Goal: Information Seeking & Learning: Learn about a topic

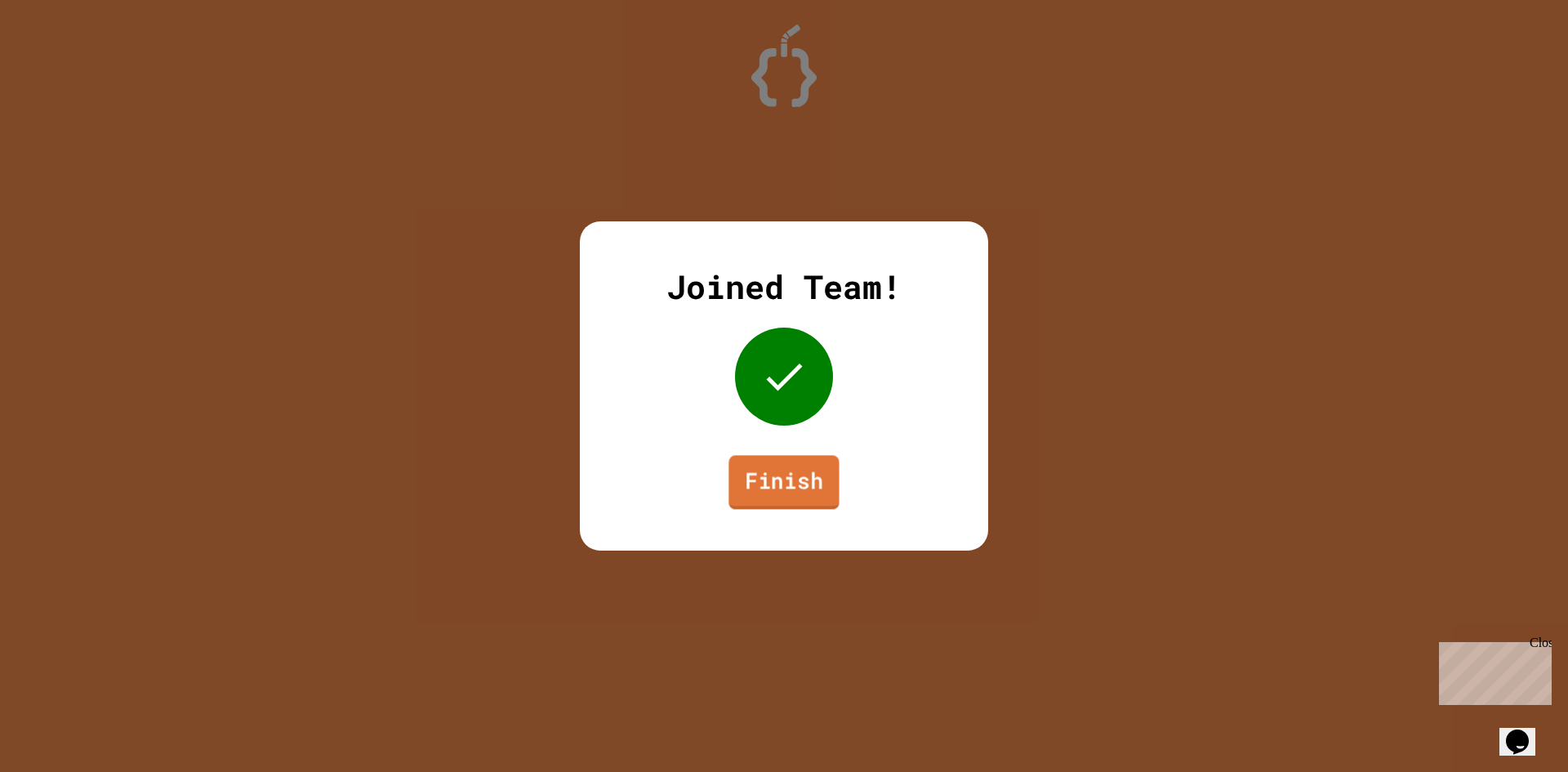
click at [795, 473] on link "Finish" at bounding box center [783, 482] width 110 height 54
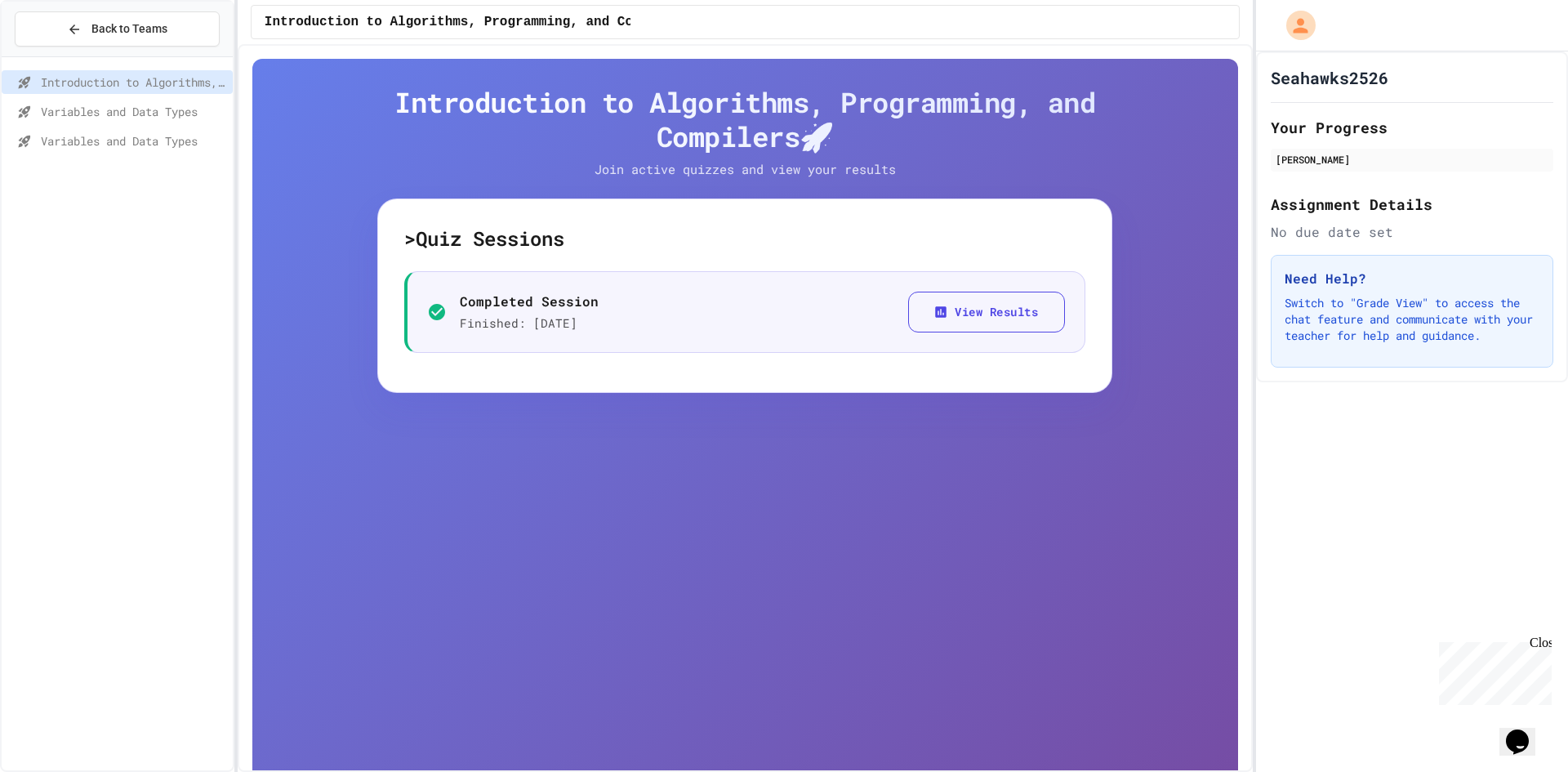
click at [185, 136] on span "Variables and Data Types" at bounding box center [133, 140] width 185 height 17
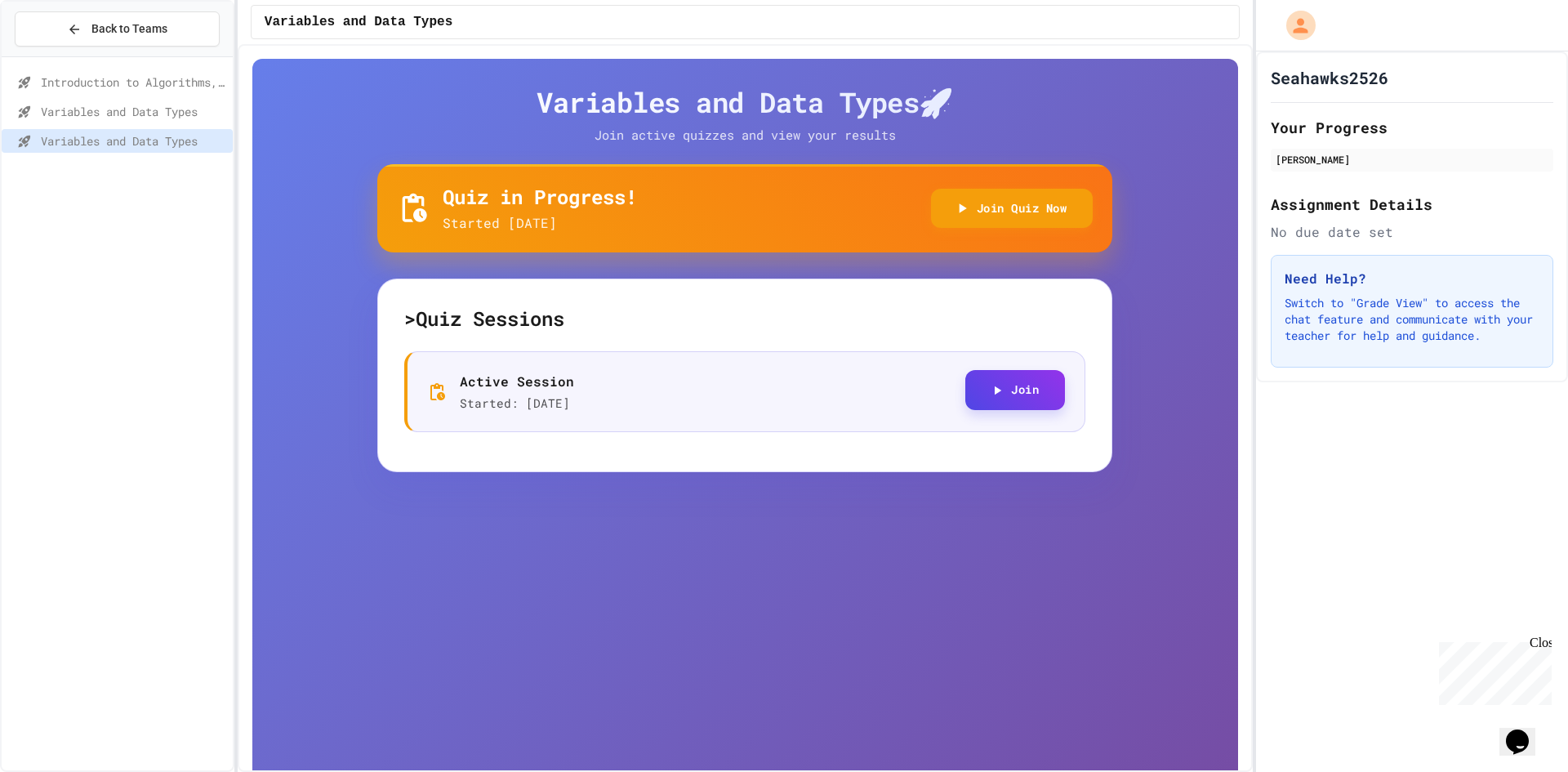
click at [981, 392] on button "Join" at bounding box center [1015, 390] width 100 height 40
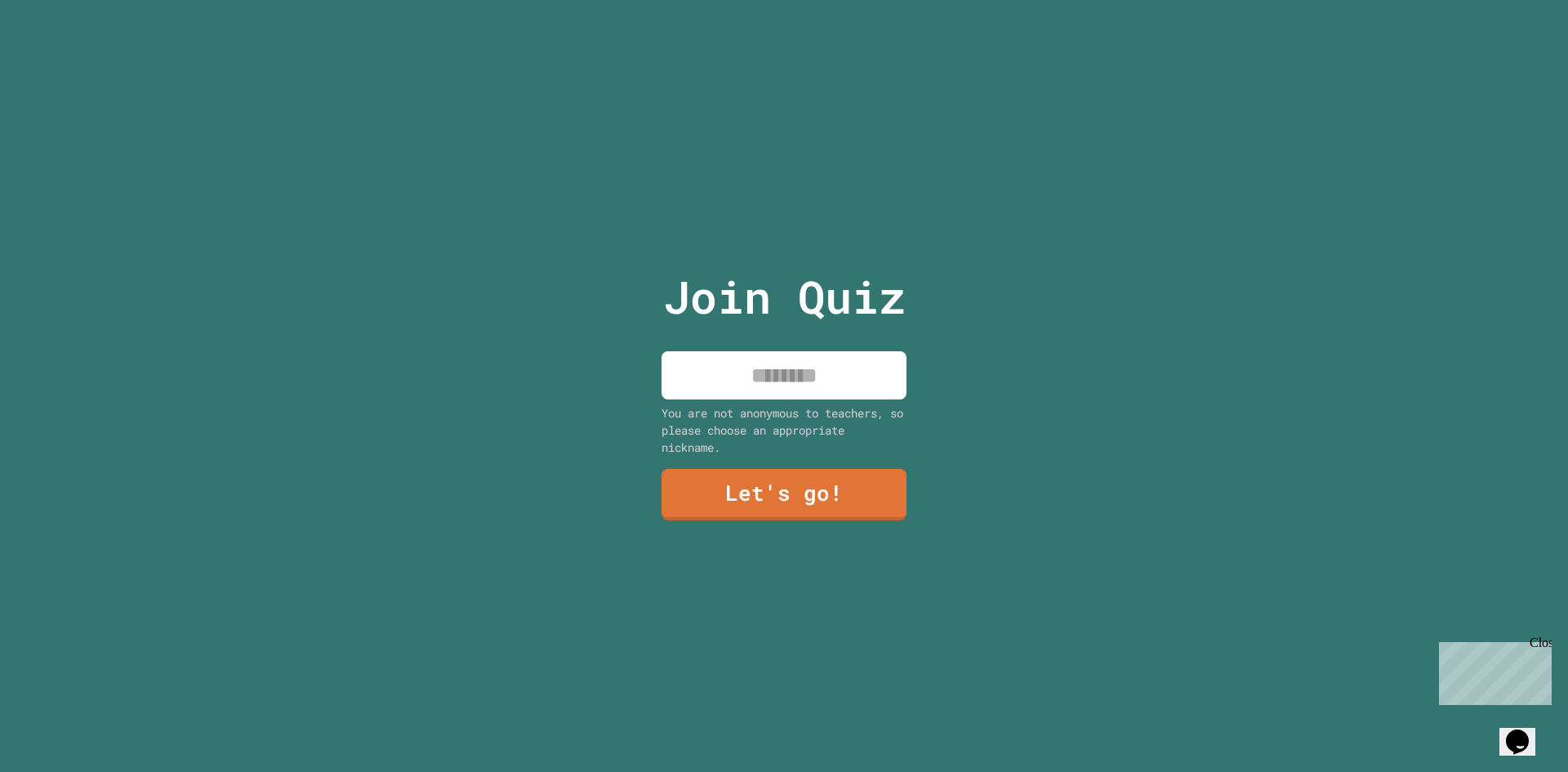
click at [774, 359] on input at bounding box center [784, 375] width 245 height 49
type input "****"
click at [833, 479] on link "Let's go!" at bounding box center [784, 493] width 242 height 54
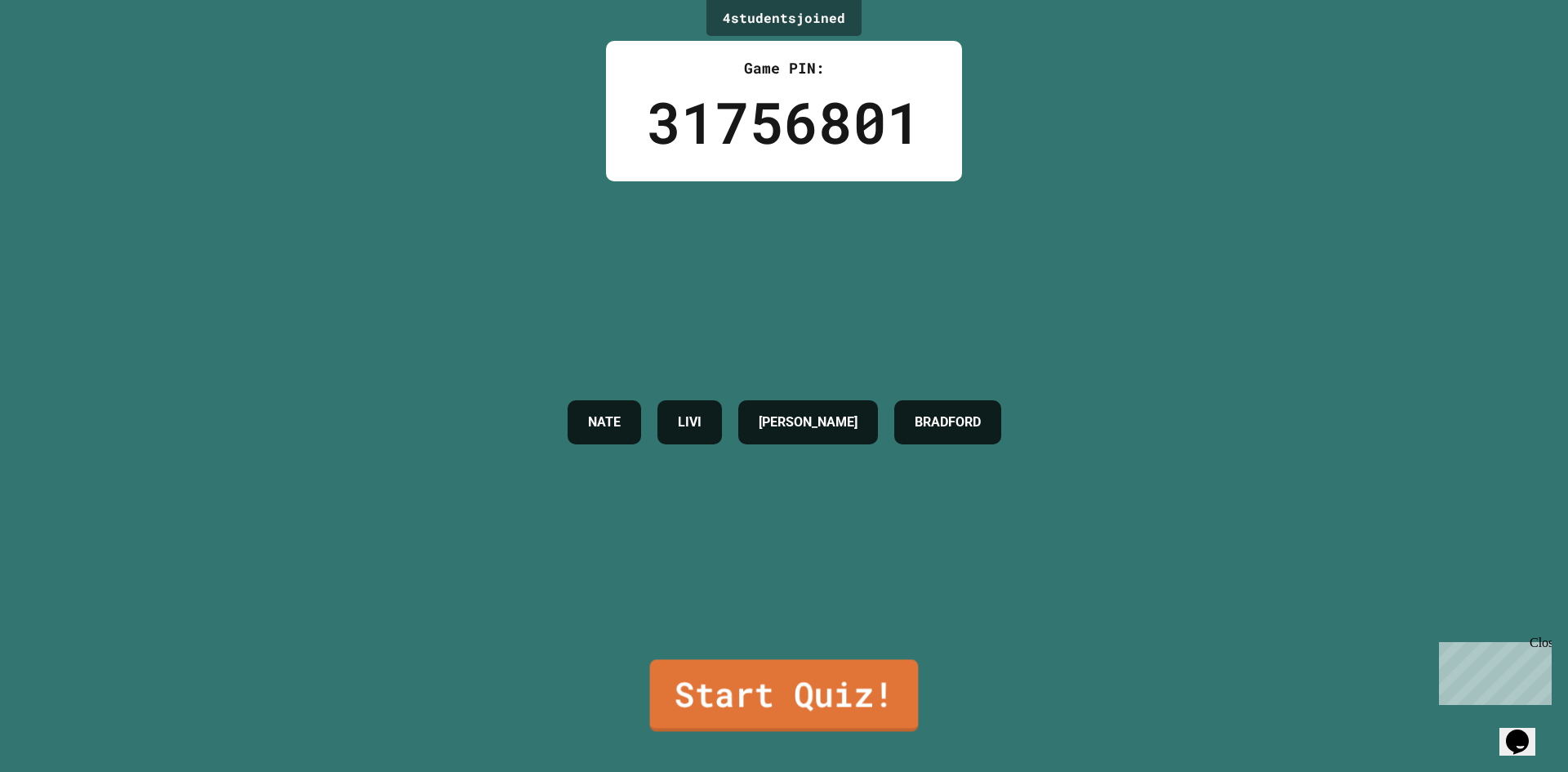
click at [884, 683] on link "Start Quiz!" at bounding box center [784, 694] width 269 height 71
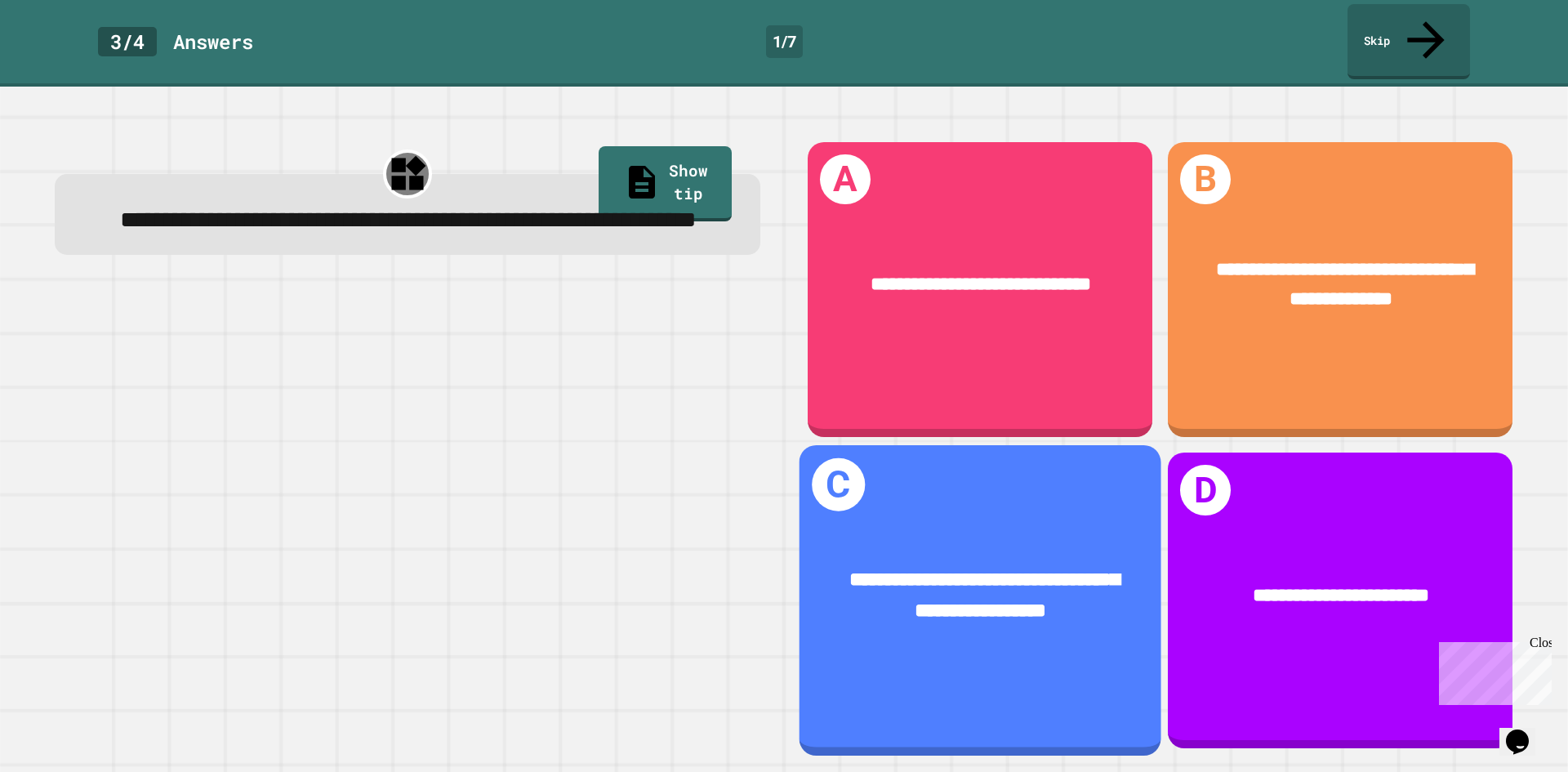
click at [908, 628] on div "**********" at bounding box center [981, 596] width 362 height 140
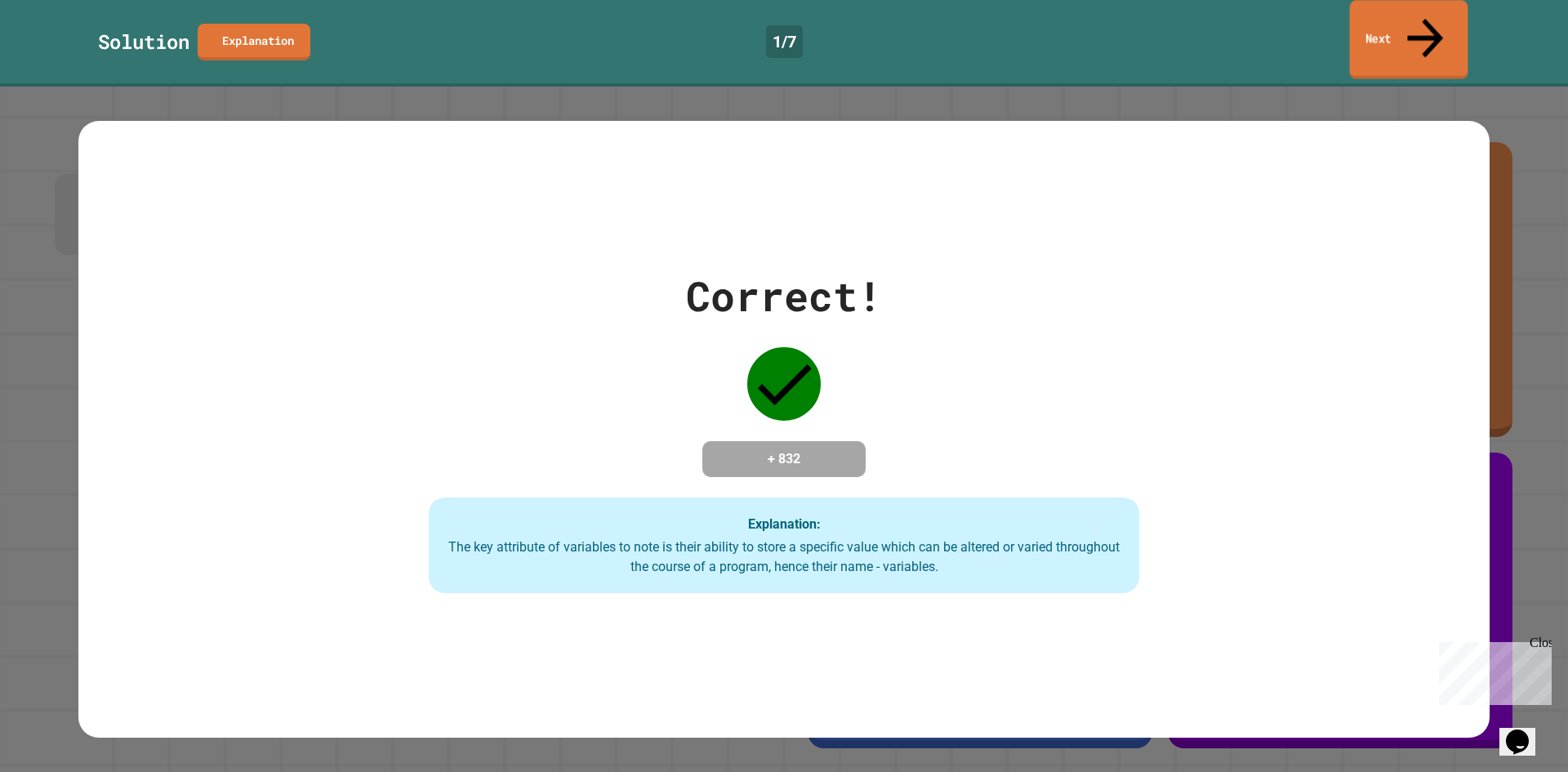
click at [1408, 19] on link "Next" at bounding box center [1409, 40] width 118 height 79
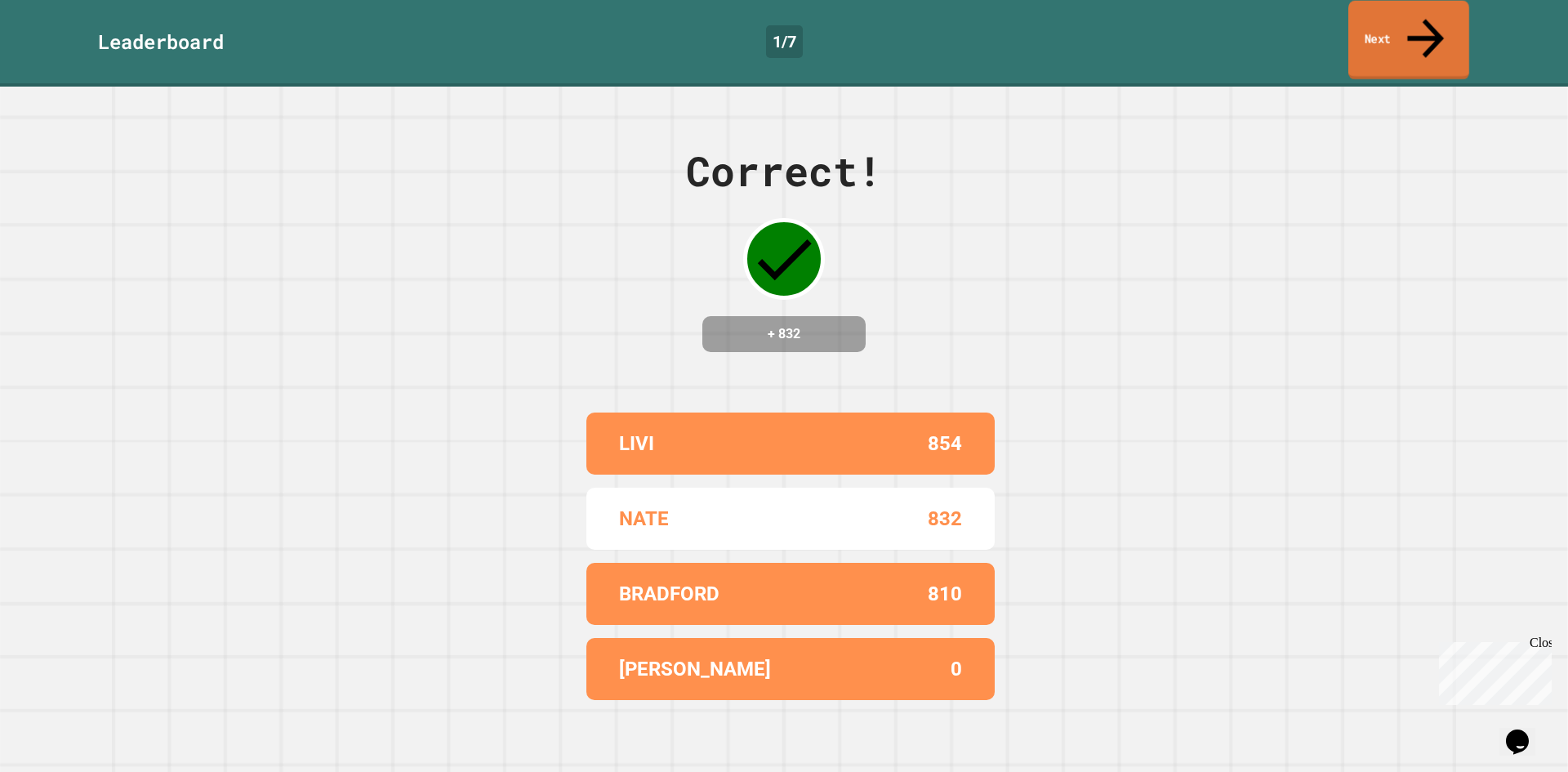
click at [1408, 19] on link "Next" at bounding box center [1408, 41] width 121 height 79
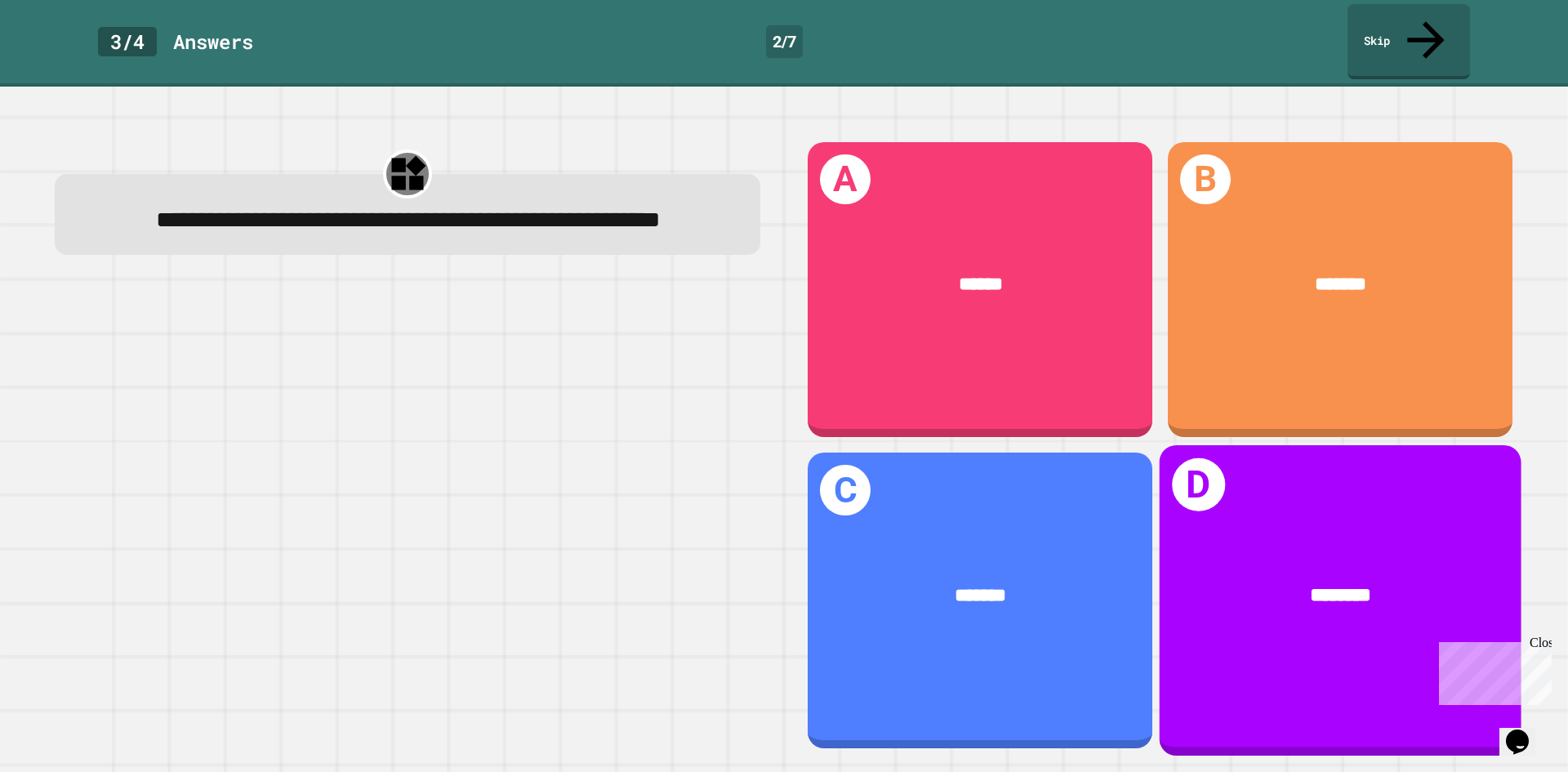
click at [1344, 585] on span "********" at bounding box center [1340, 595] width 62 height 19
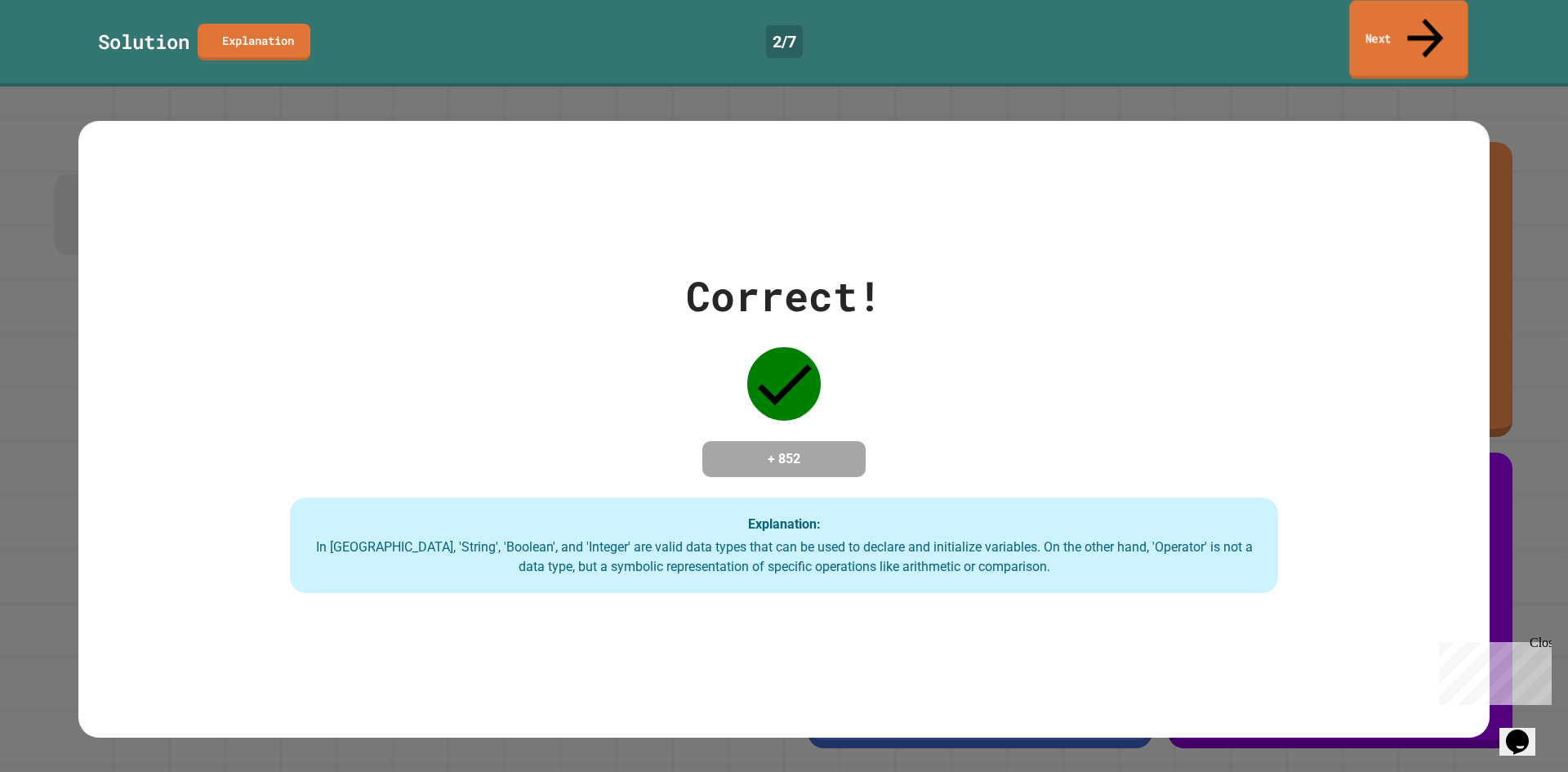
click at [1450, 26] on link "Next" at bounding box center [1408, 40] width 118 height 79
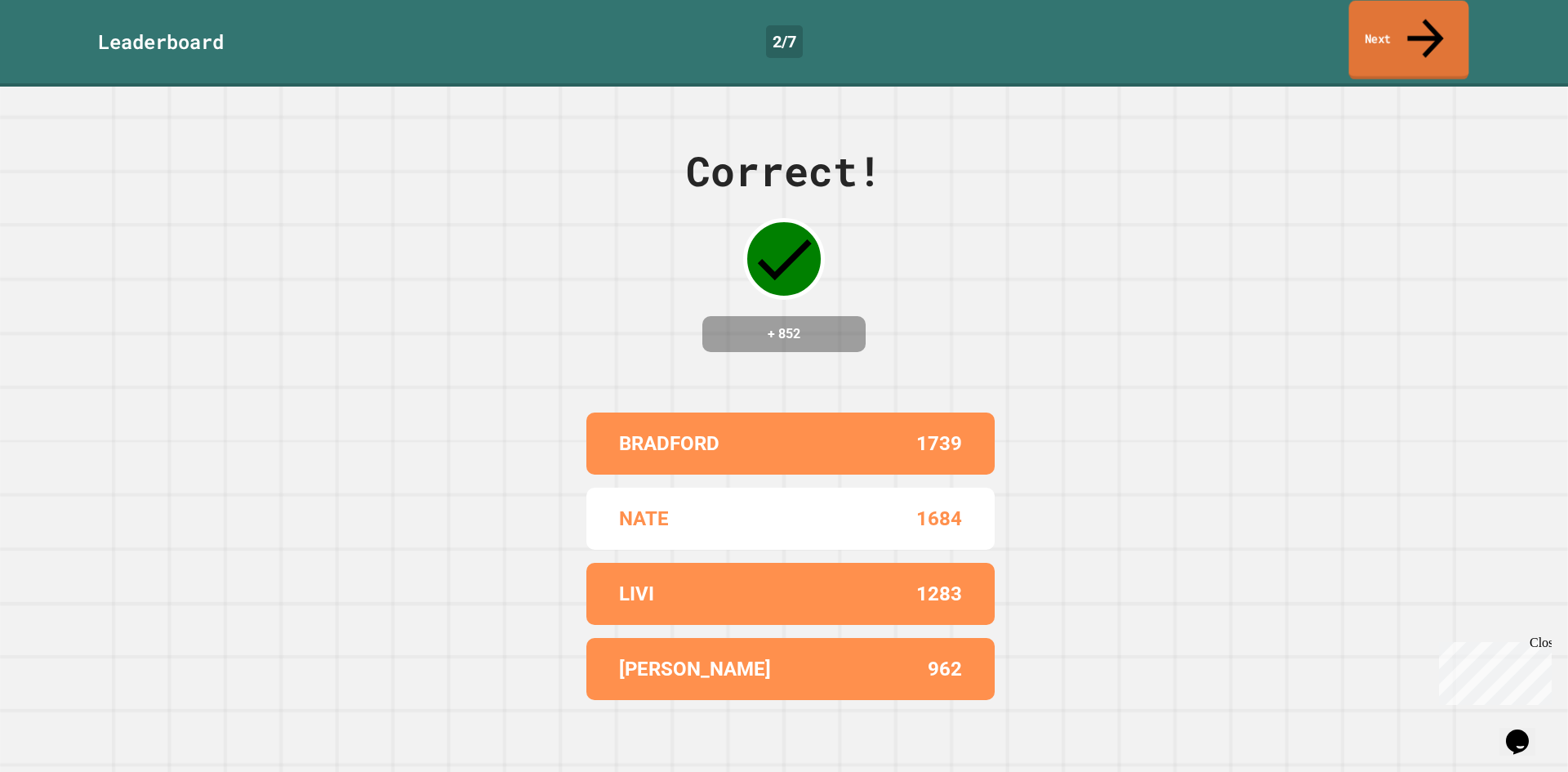
click at [1450, 26] on link "Next" at bounding box center [1409, 41] width 120 height 79
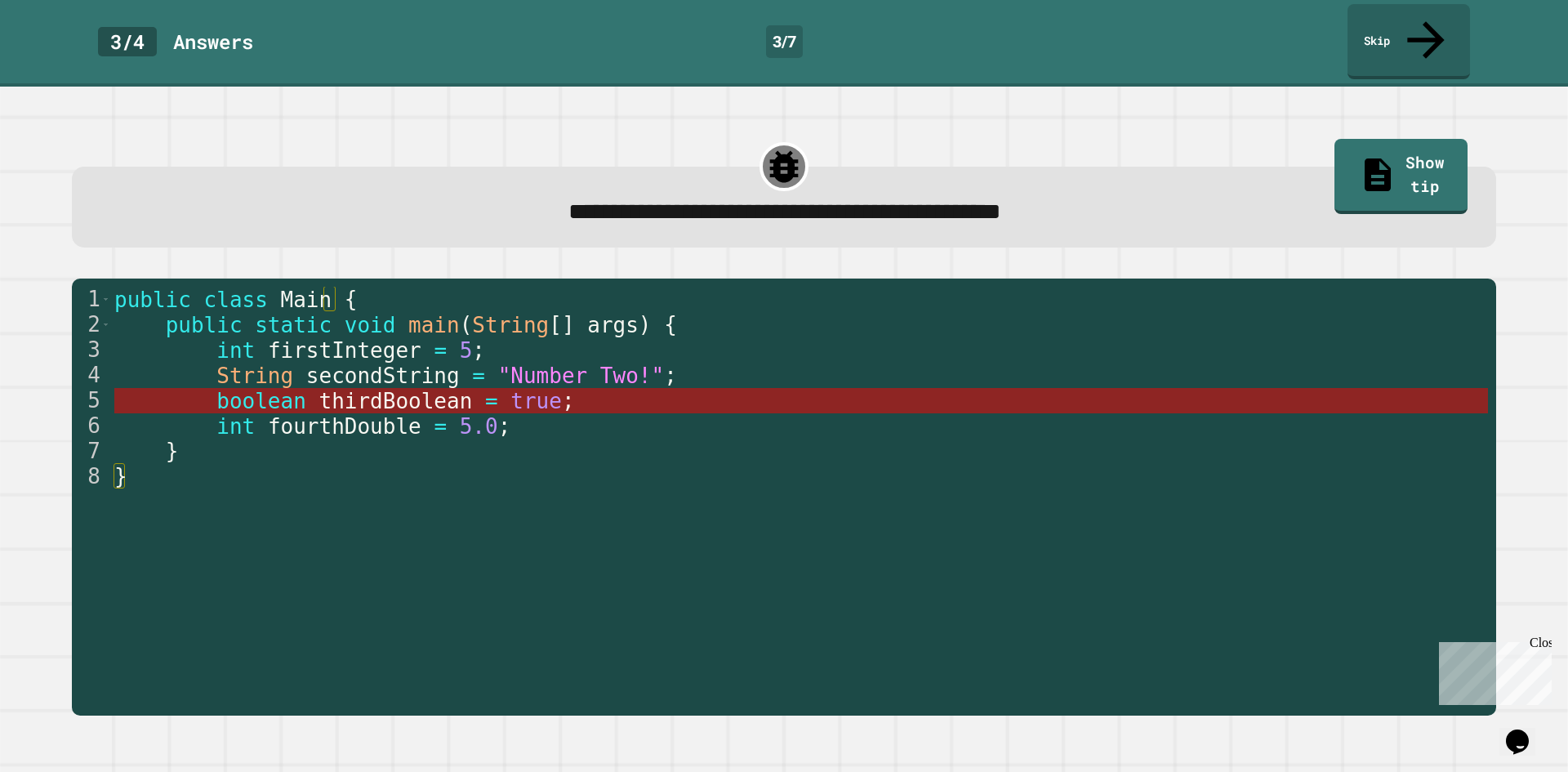
click at [425, 389] on span "thirdBoolean" at bounding box center [395, 401] width 153 height 25
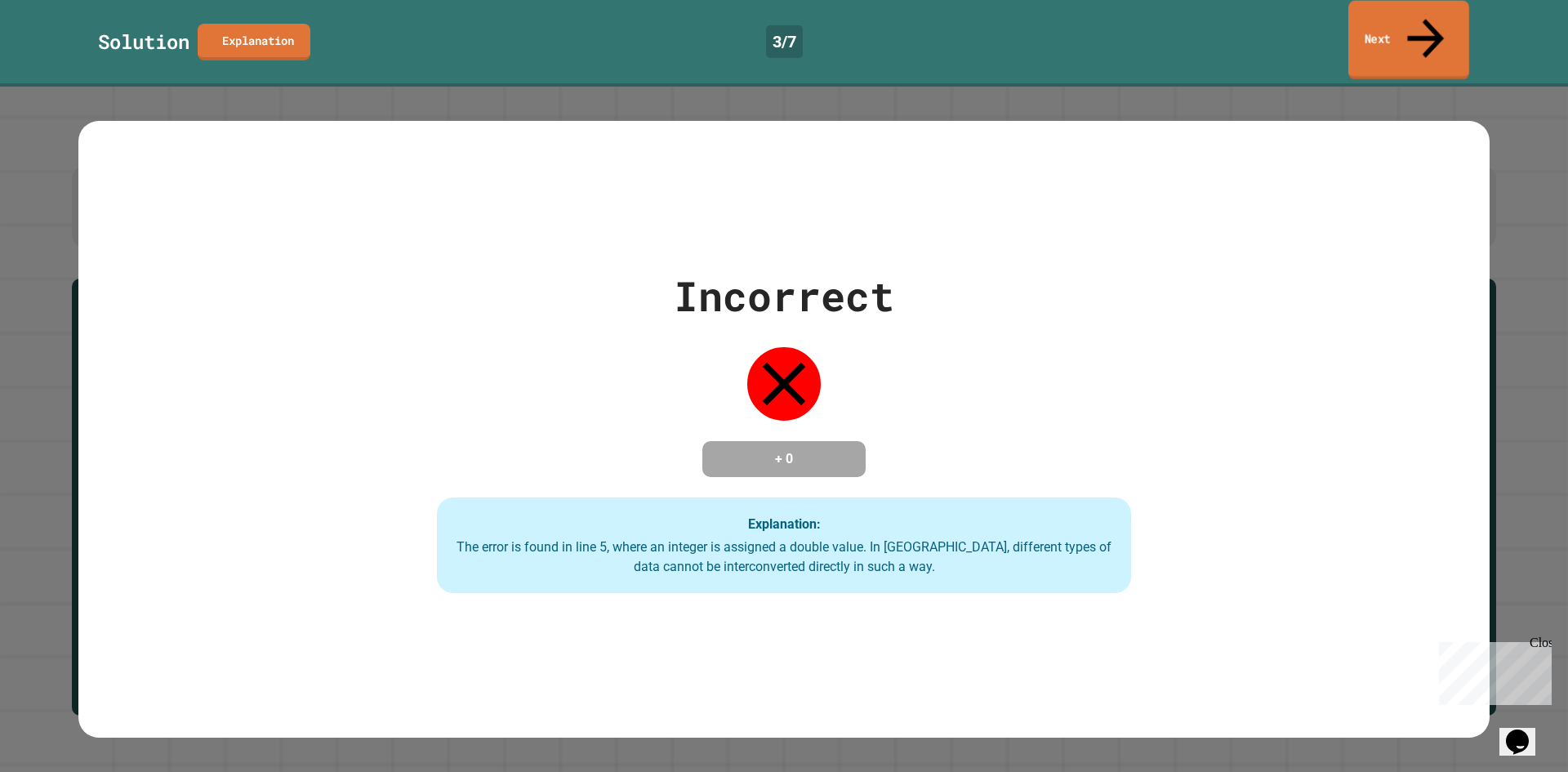
click at [1457, 26] on link "Next" at bounding box center [1408, 41] width 121 height 79
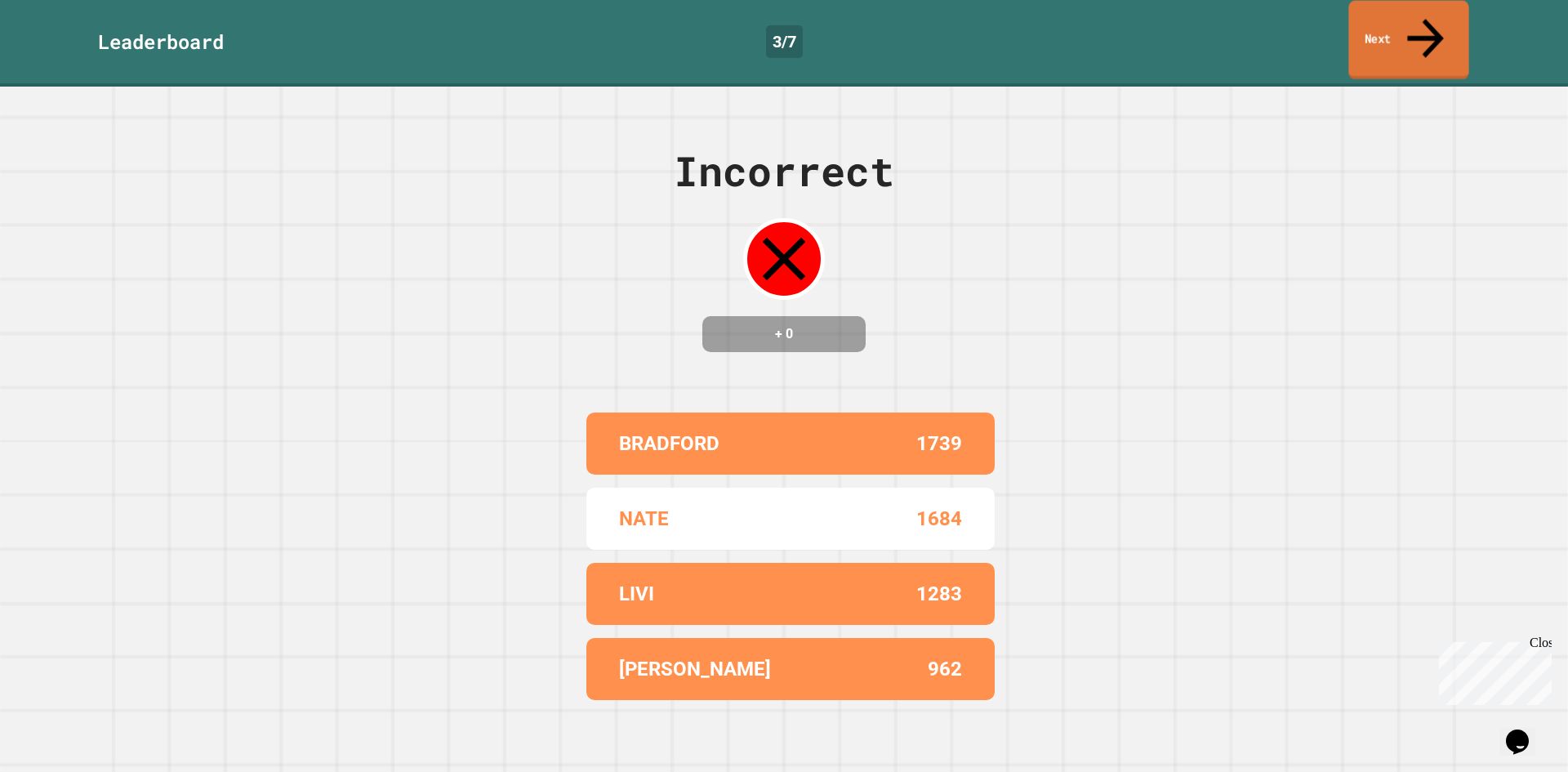
click at [1422, 15] on icon at bounding box center [1425, 38] width 55 height 58
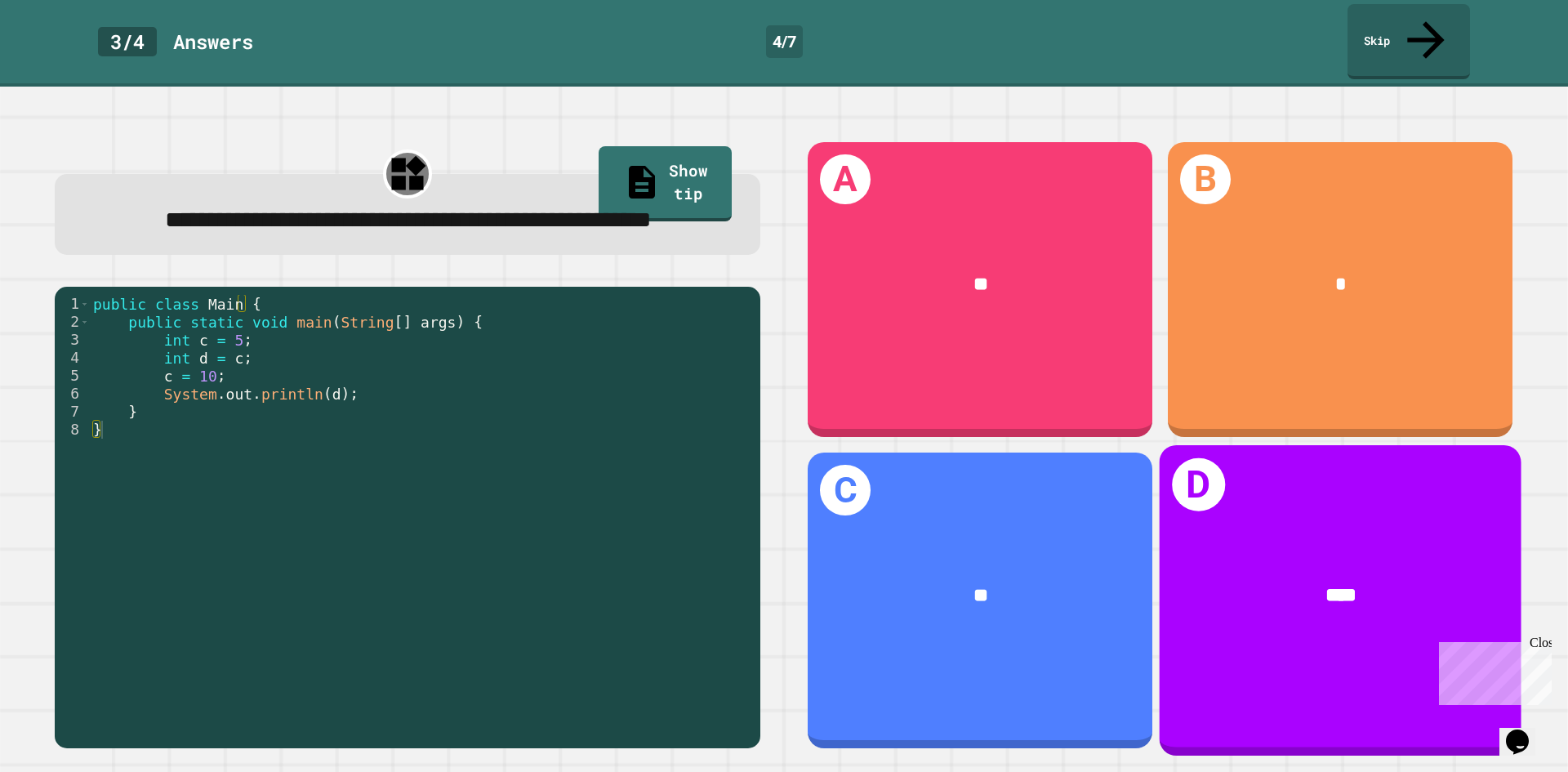
click at [1371, 478] on div "D ****" at bounding box center [1340, 601] width 362 height 311
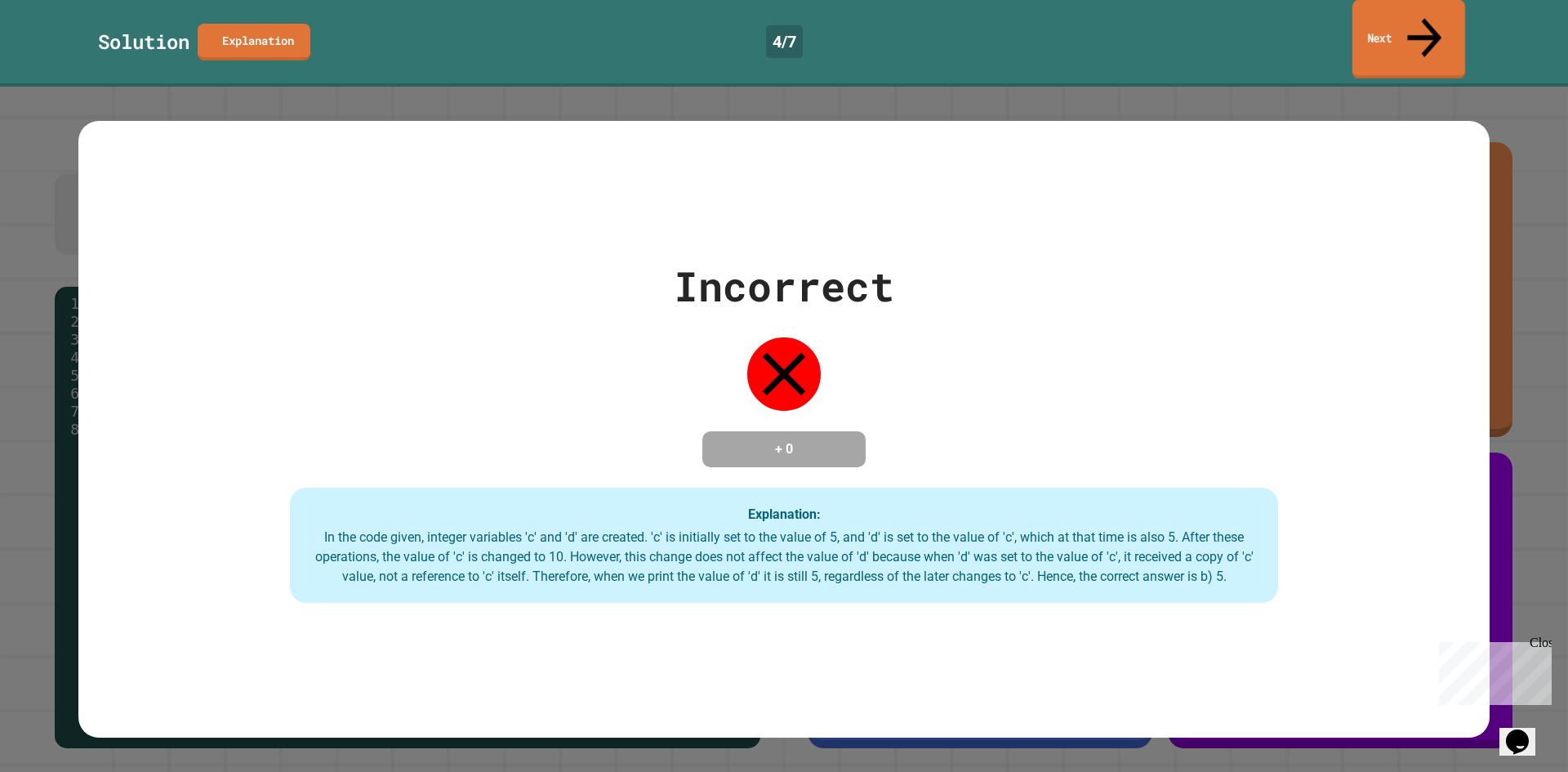
click at [1388, 17] on link "Next" at bounding box center [1409, 40] width 113 height 79
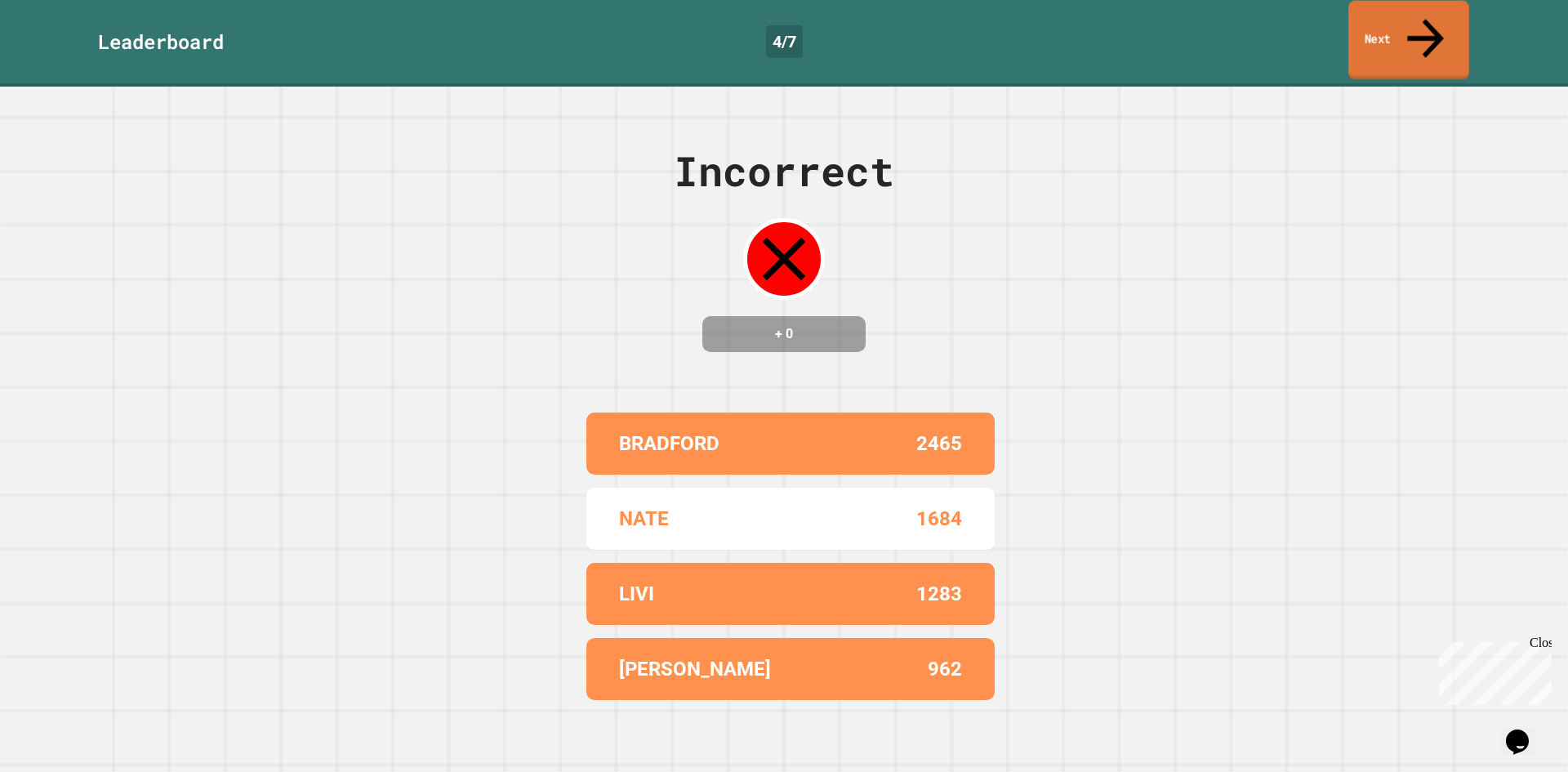
click at [1378, 11] on link "Next" at bounding box center [1408, 41] width 121 height 79
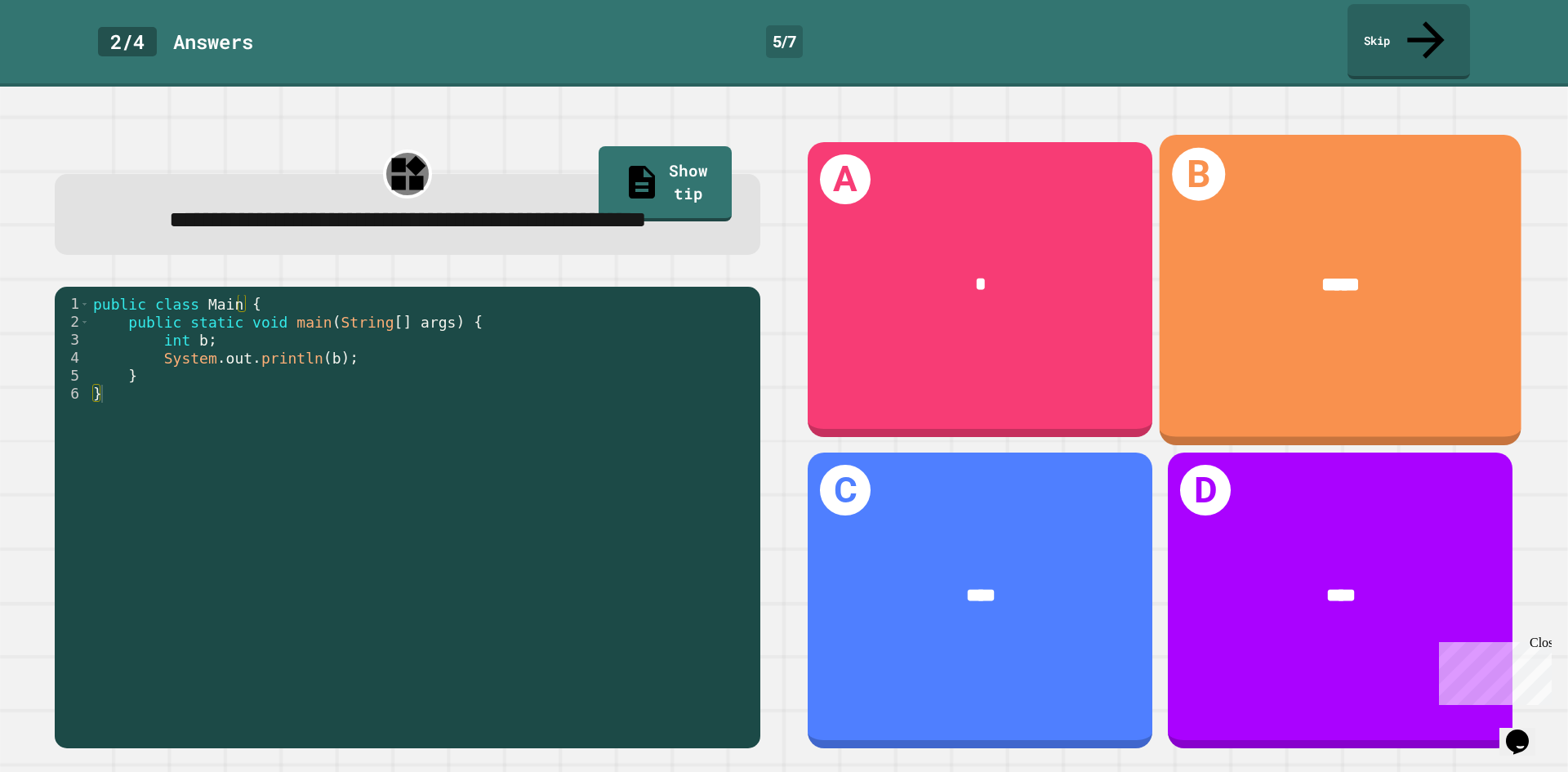
click at [1297, 361] on div "B *****" at bounding box center [1340, 290] width 362 height 311
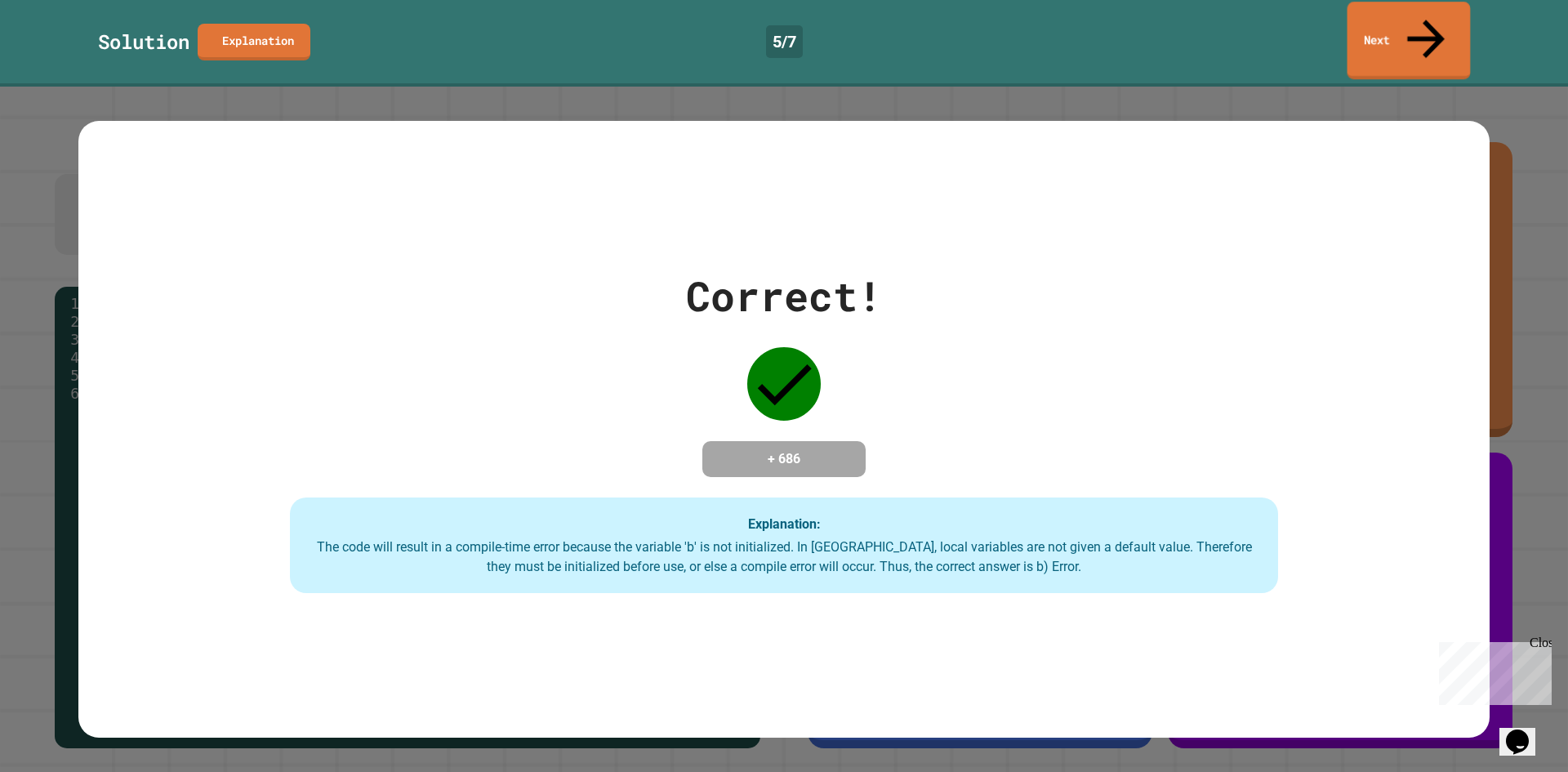
click at [1382, 13] on link "Next" at bounding box center [1409, 41] width 123 height 78
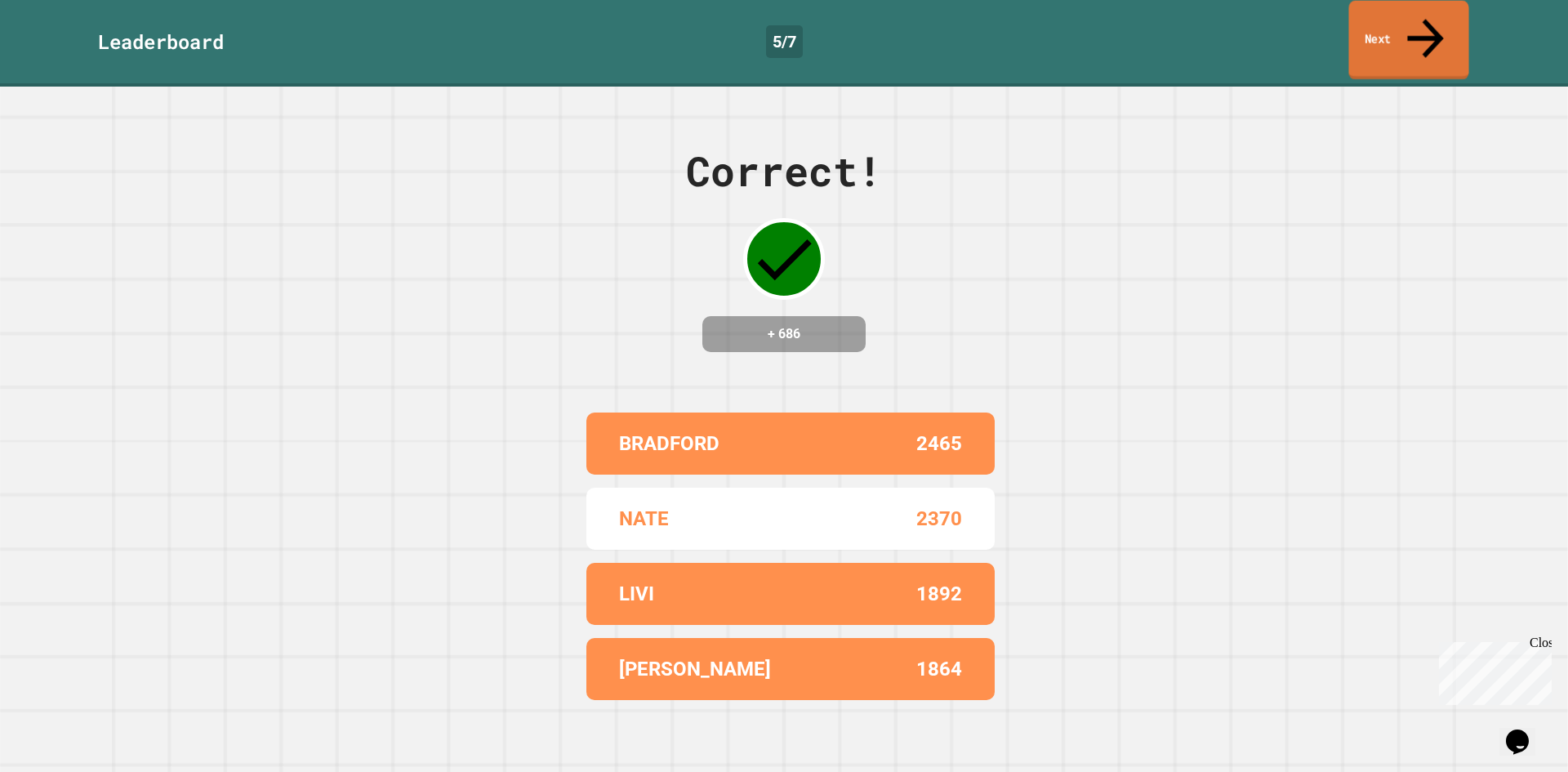
click at [1382, 13] on link "Next" at bounding box center [1408, 41] width 120 height 79
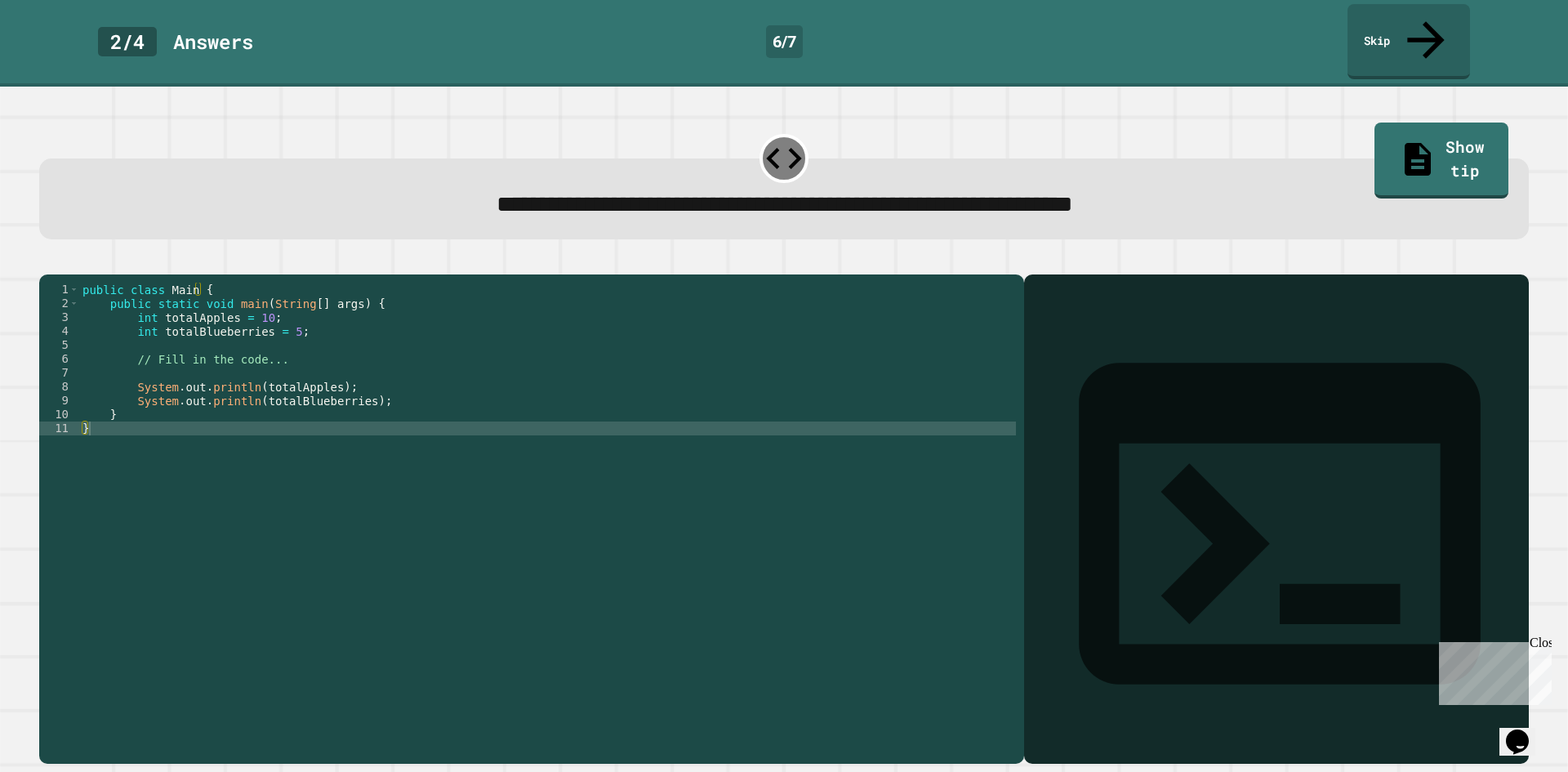
click at [302, 354] on div "public class Main { public static void main ( String [ ] args ) { int totalAppl…" at bounding box center [548, 518] width 937 height 472
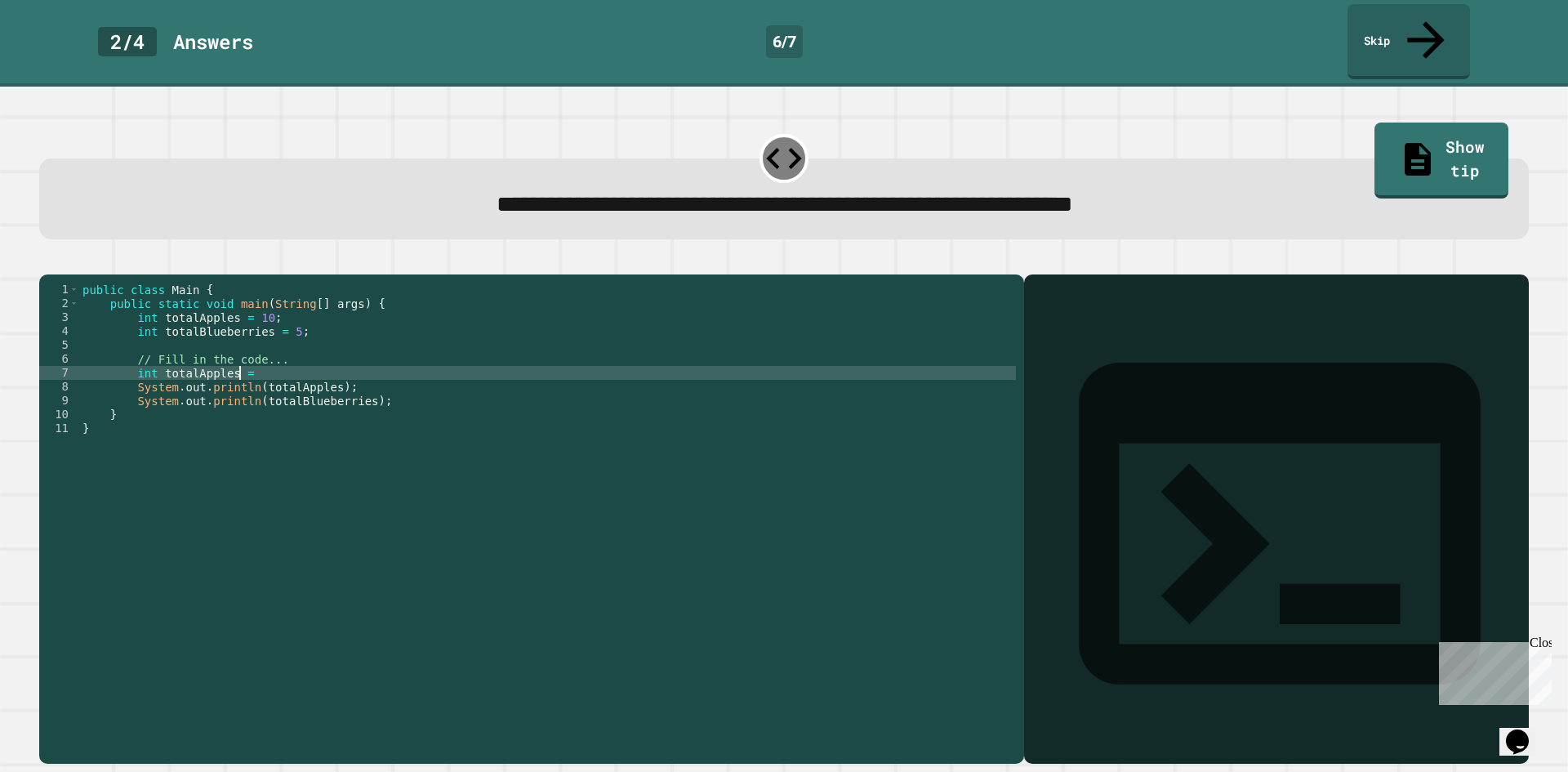
scroll to position [0, 11]
type textarea "**********"
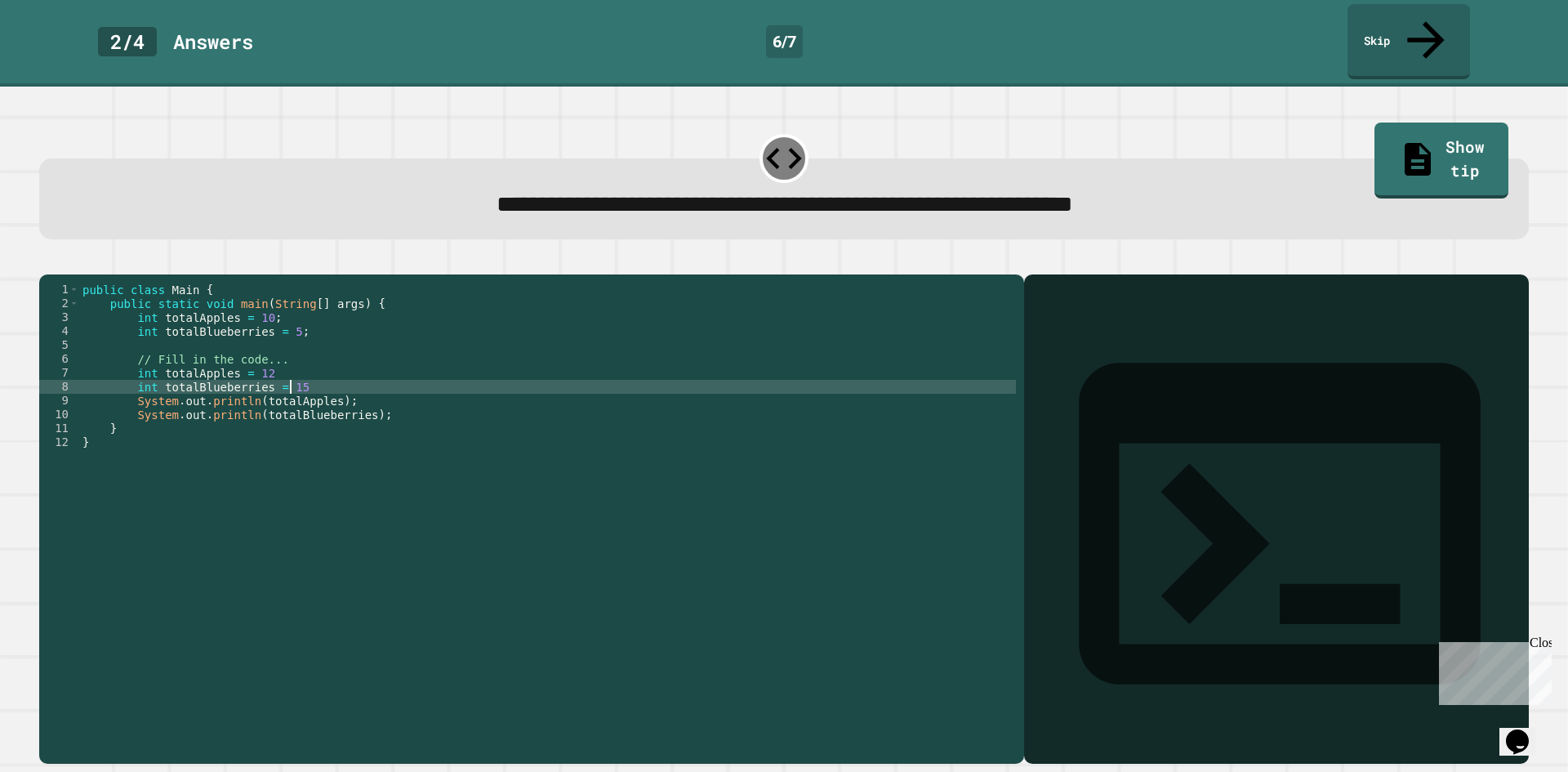
scroll to position [0, 14]
click at [61, 266] on icon "button" at bounding box center [58, 271] width 9 height 11
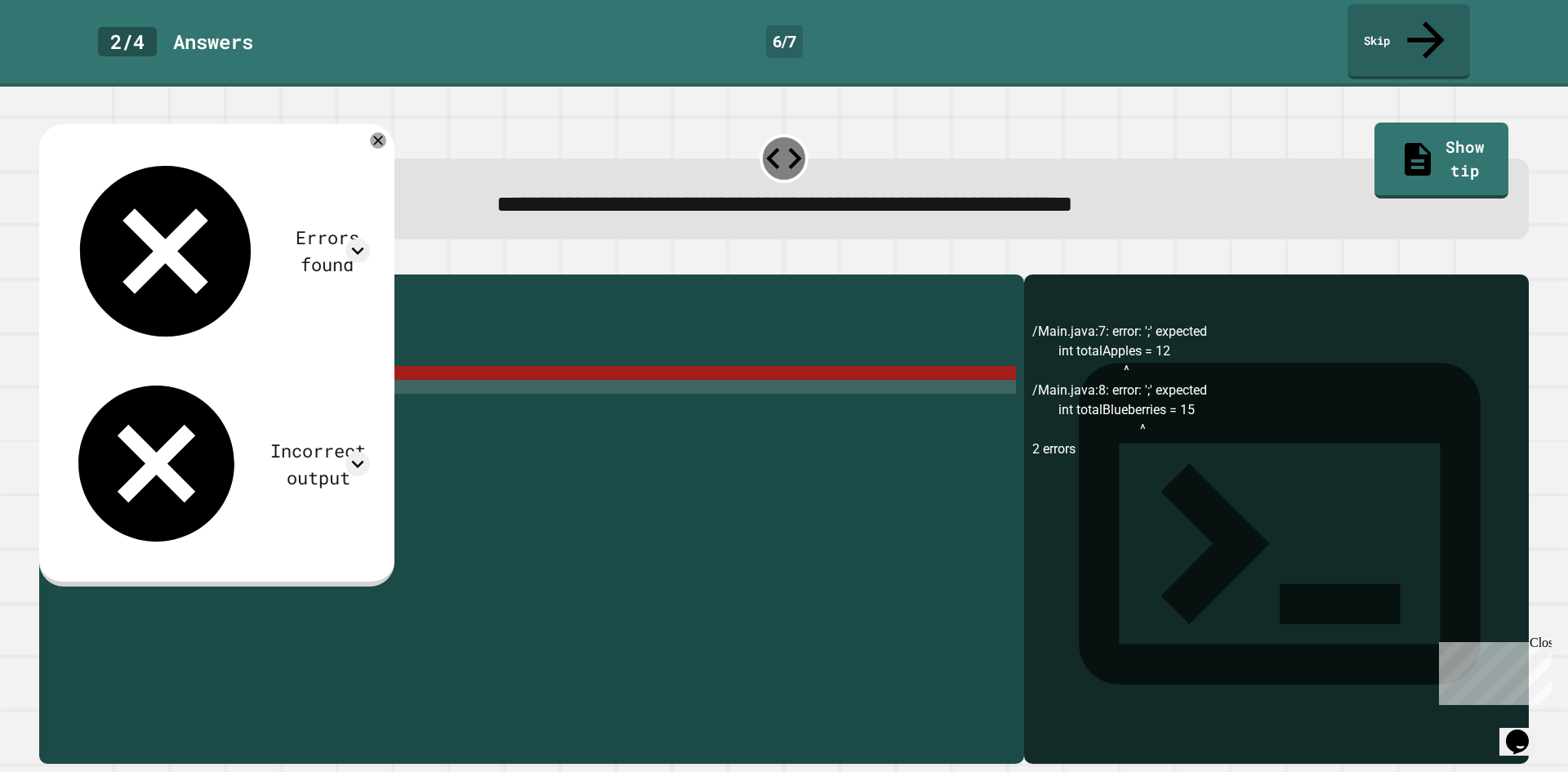
click at [347, 372] on div "public class Main { public static void main ( String [ ] args ) { int totalAppl…" at bounding box center [548, 518] width 937 height 472
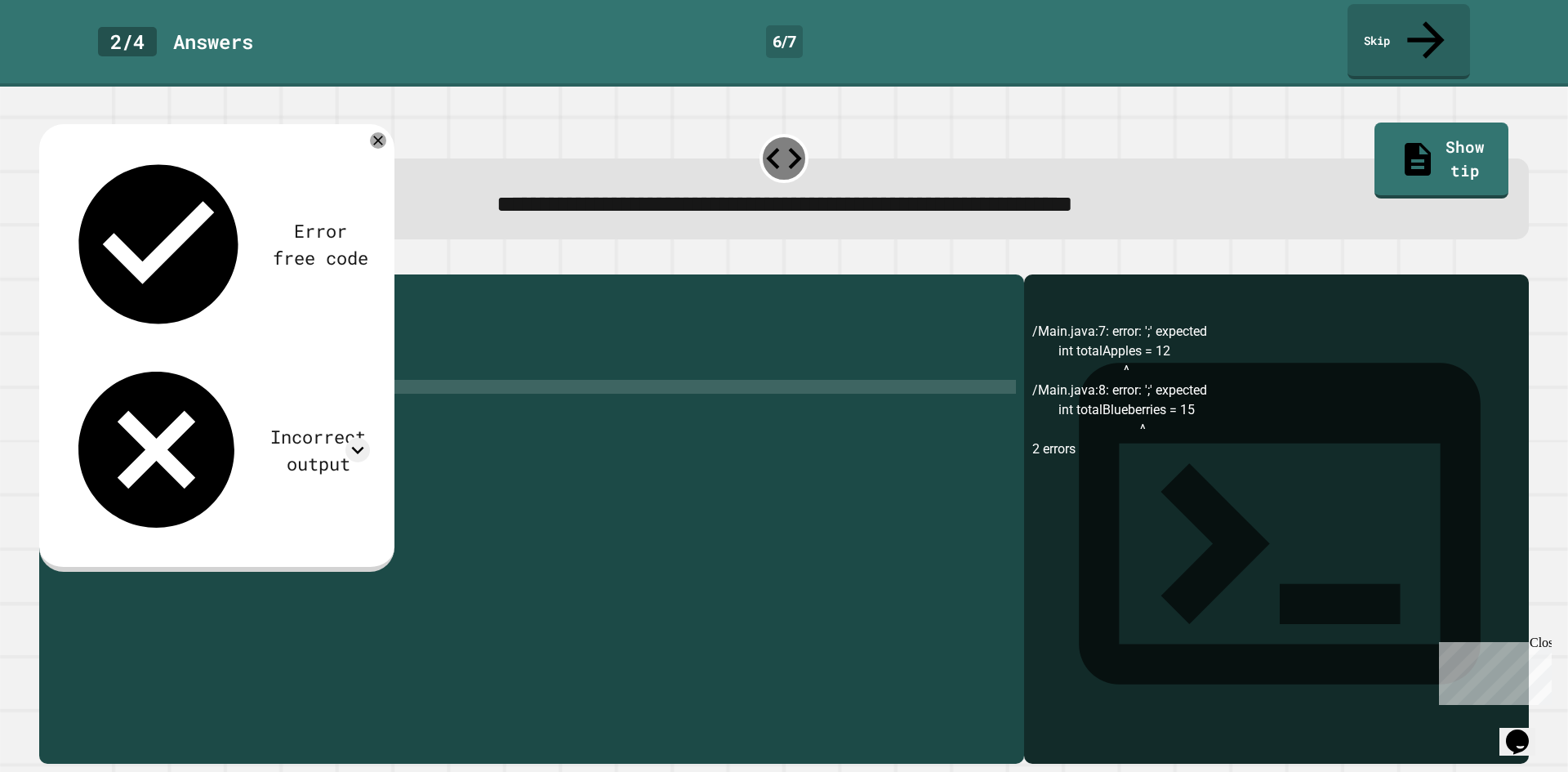
scroll to position [0, 4]
type textarea "*"
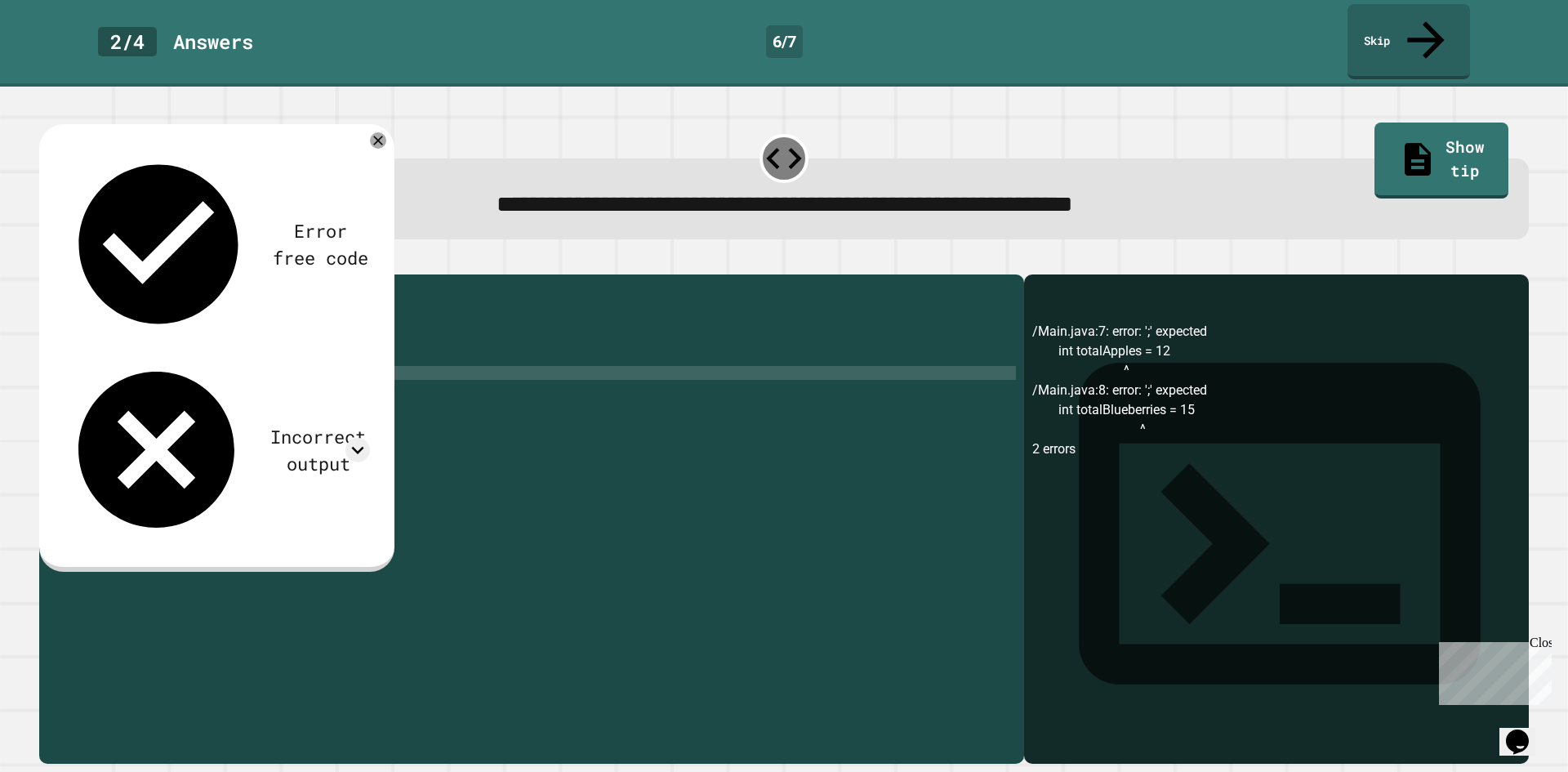
type textarea "*"
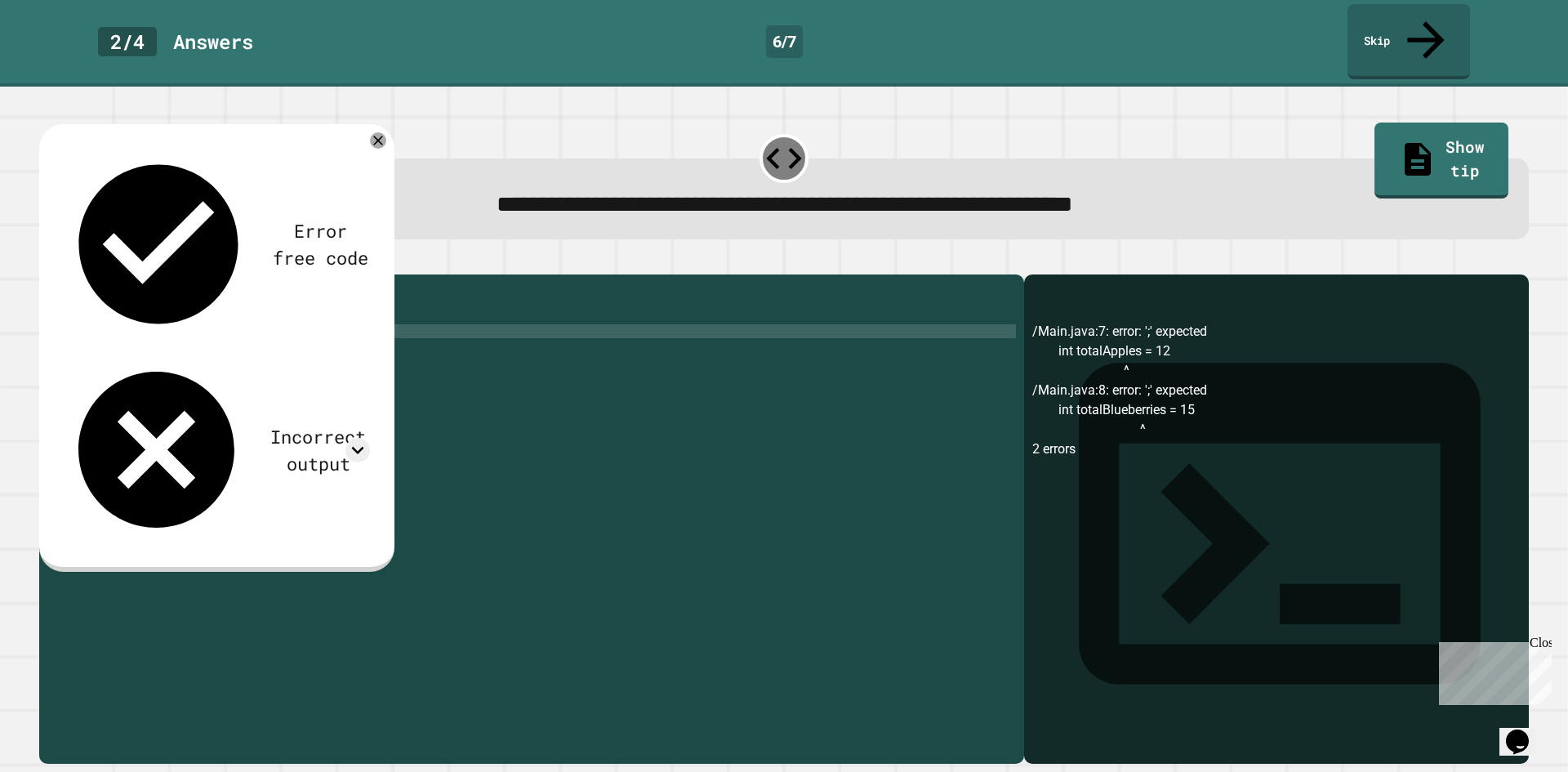
click at [283, 315] on div "public class Main { public static void main ( String [ ] args ) { int totalAppl…" at bounding box center [548, 518] width 937 height 472
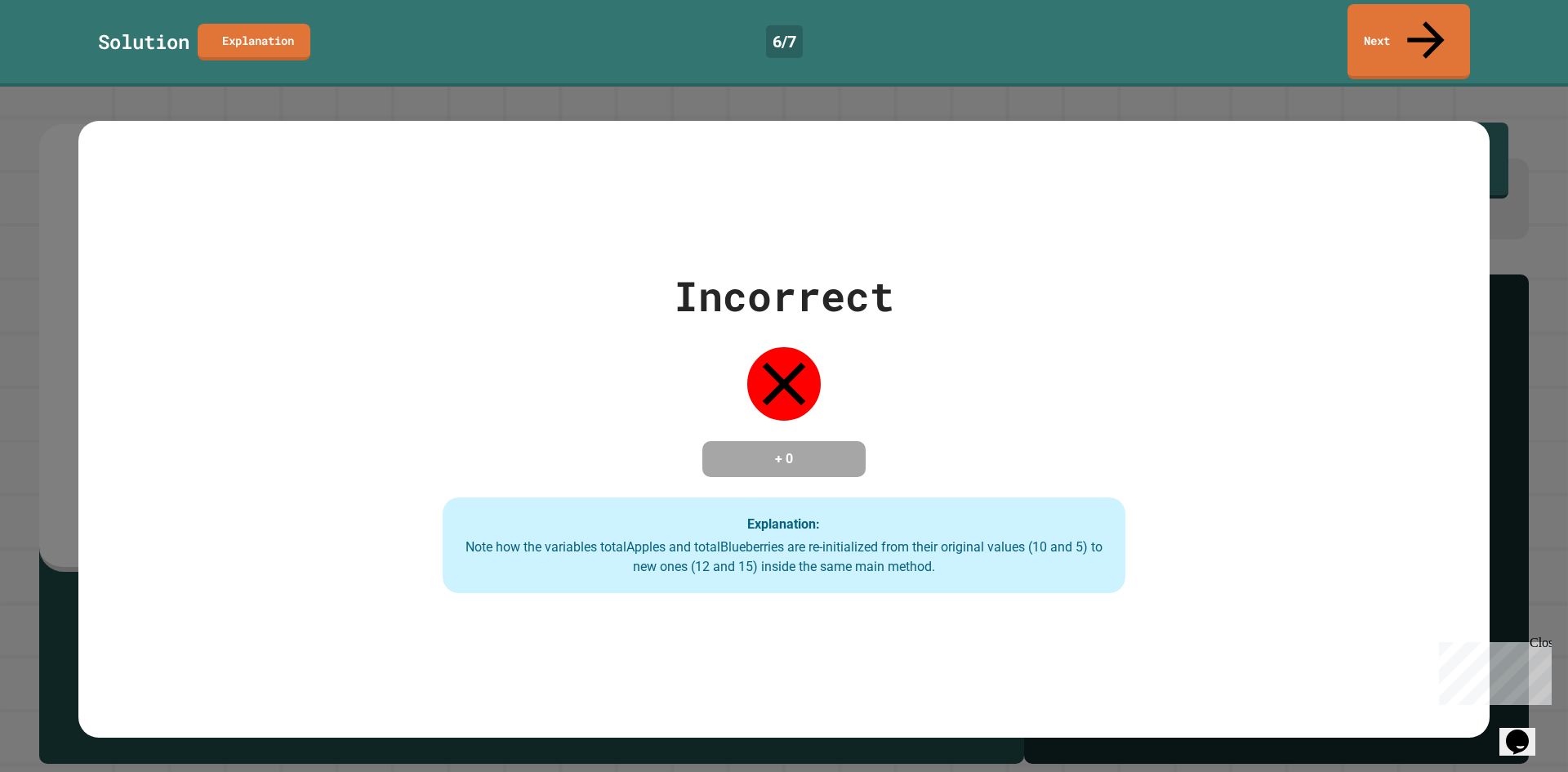
scroll to position [0, 14]
type textarea "**********"
click at [1452, 24] on link "Next" at bounding box center [1408, 40] width 117 height 77
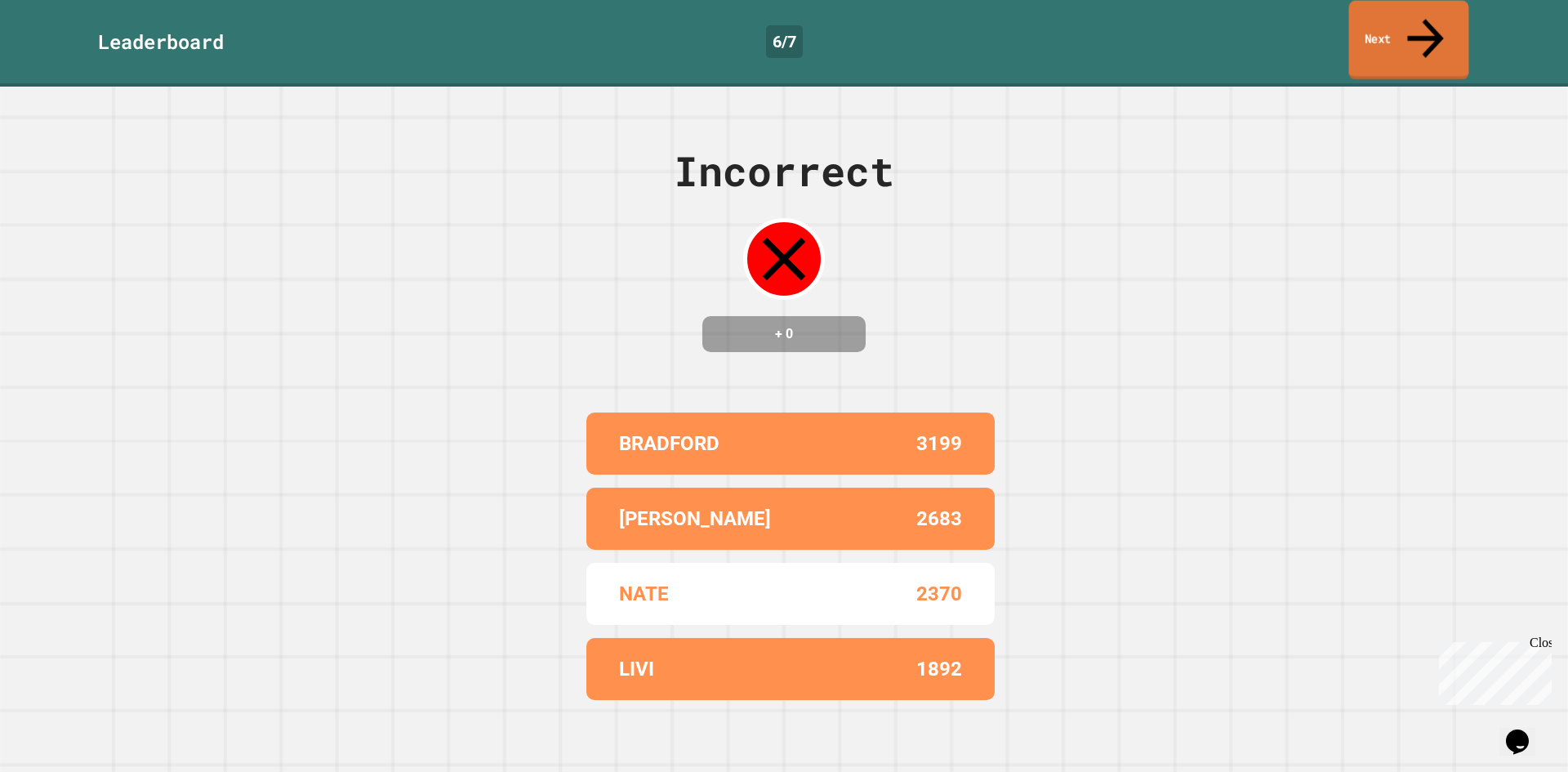
click at [1445, 27] on link "Next" at bounding box center [1409, 41] width 120 height 79
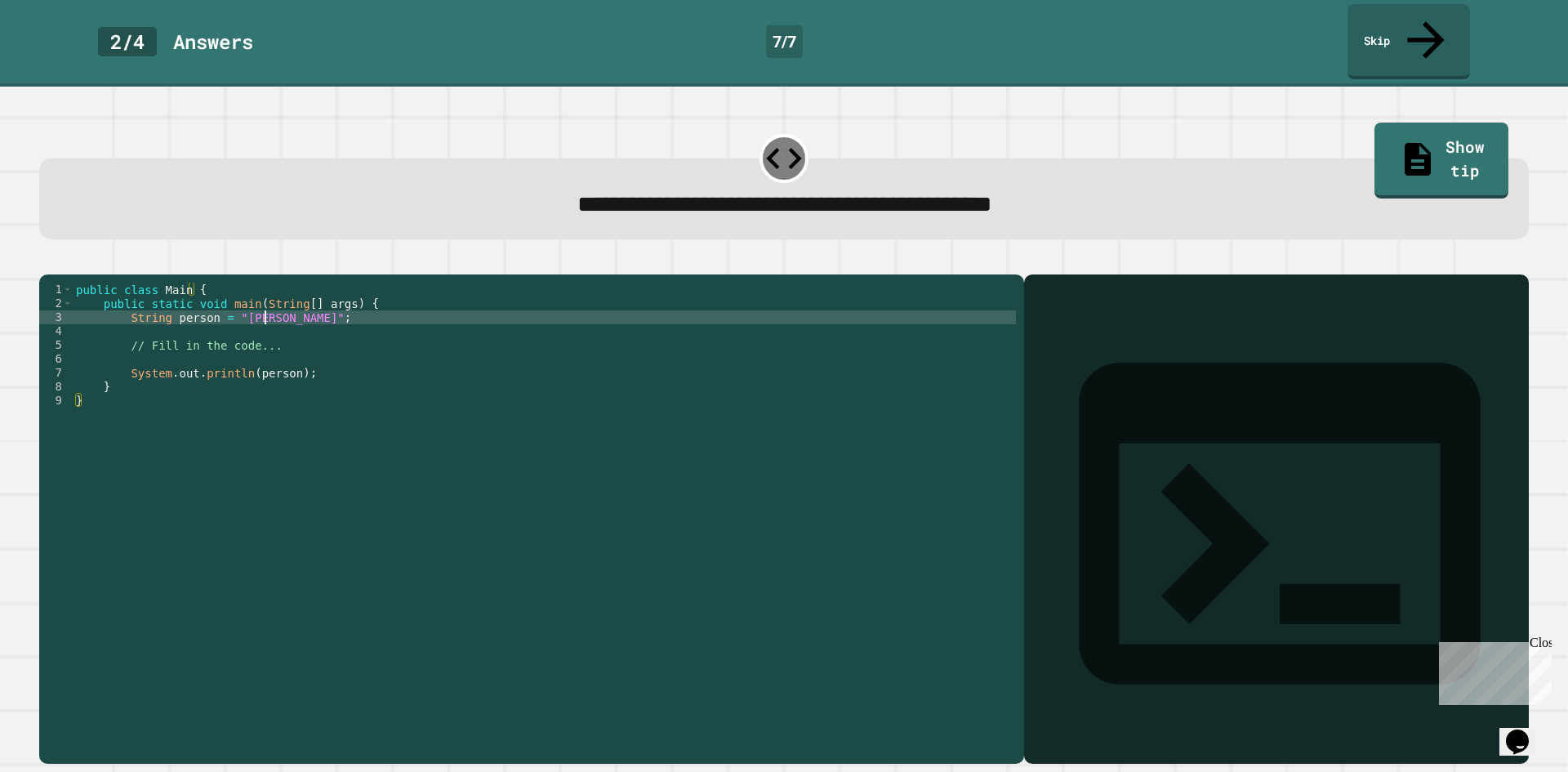
click at [264, 301] on div "public class Main { public static void main ( String [ ] args ) { String person…" at bounding box center [544, 518] width 944 height 472
type textarea "**********"
click at [48, 261] on button "button" at bounding box center [48, 261] width 0 height 0
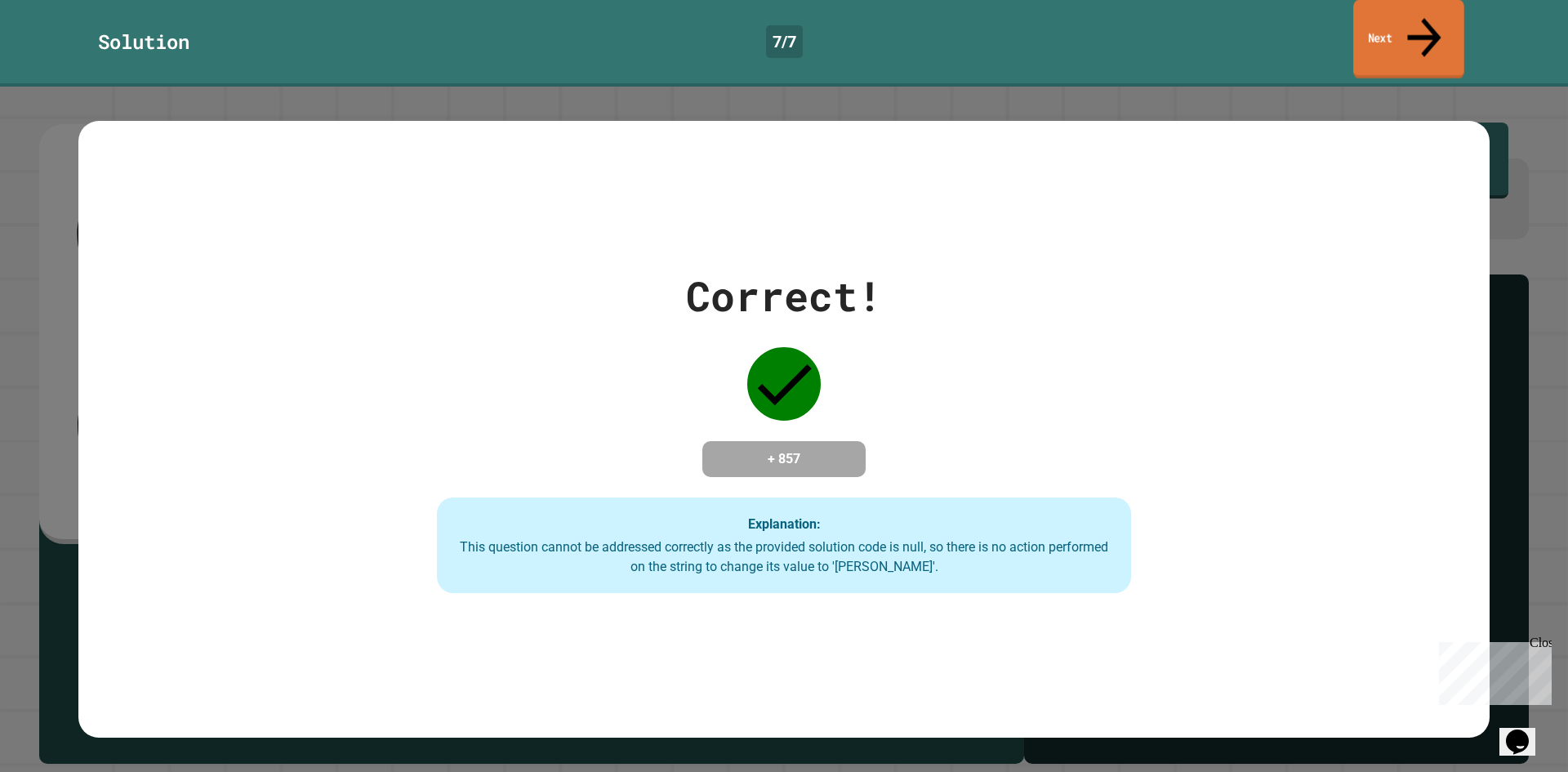
click at [1392, 17] on link "Next" at bounding box center [1408, 40] width 111 height 79
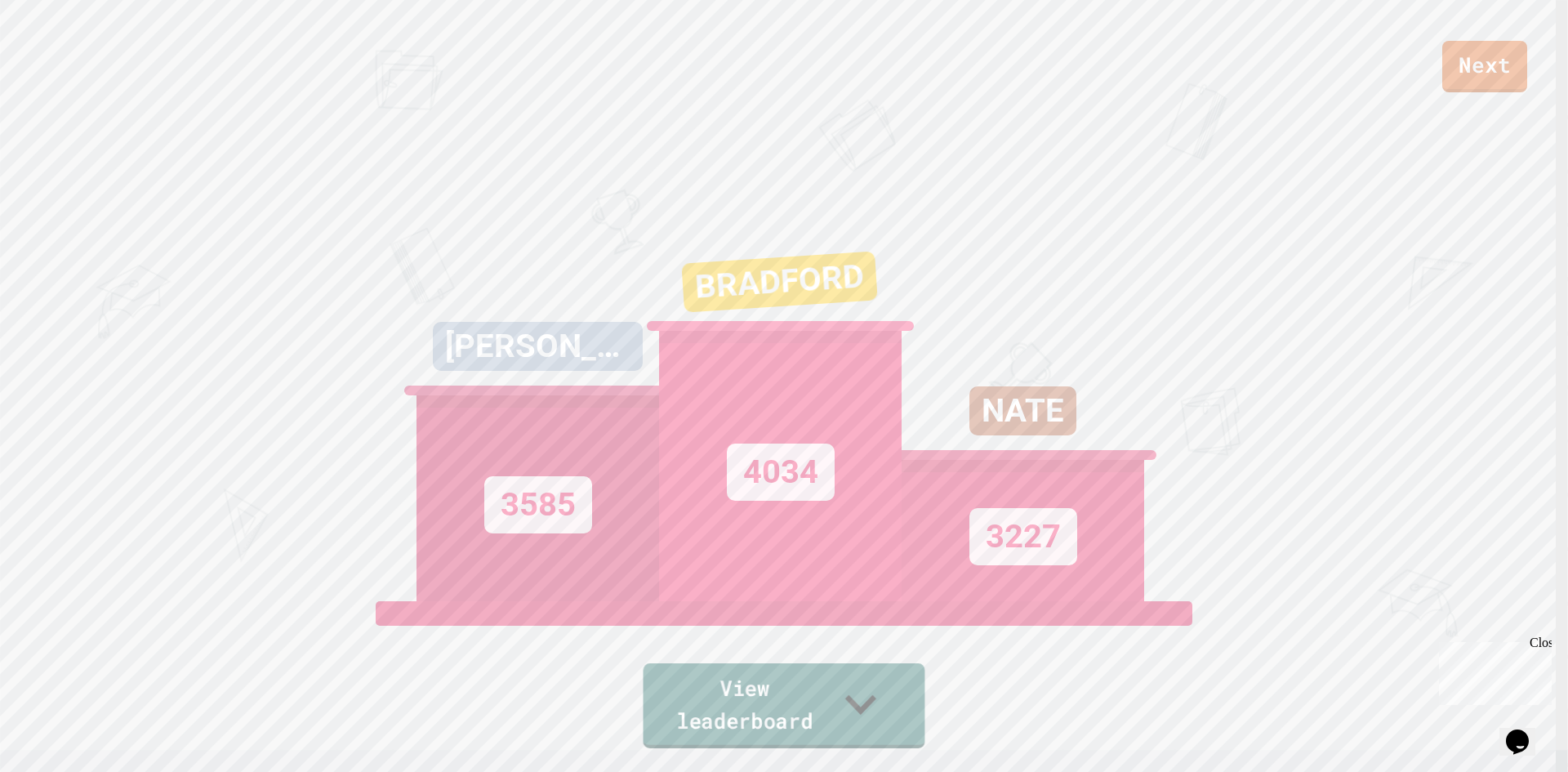
click at [755, 691] on link "View leaderboard" at bounding box center [784, 706] width 281 height 85
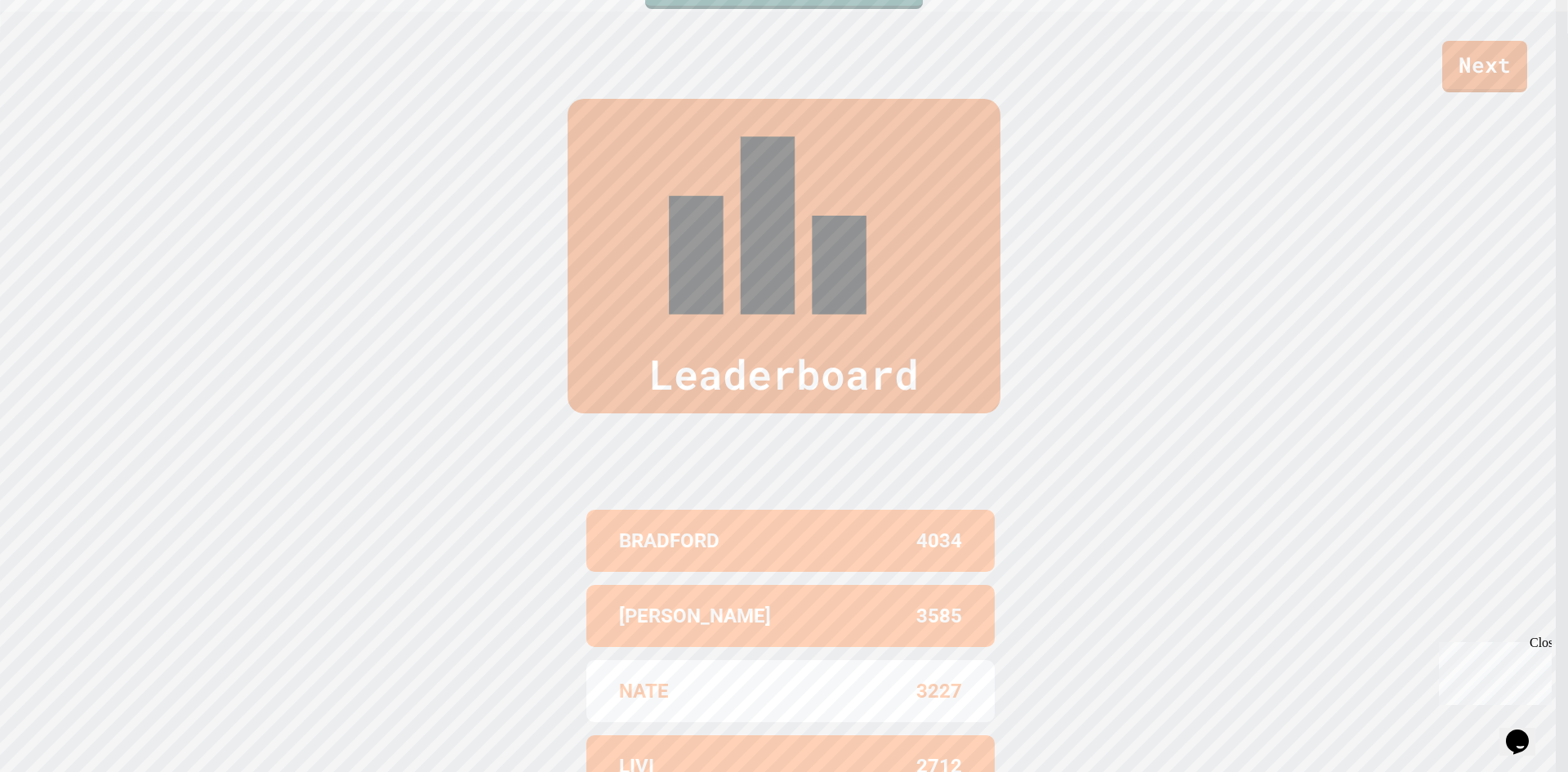
scroll to position [779, 0]
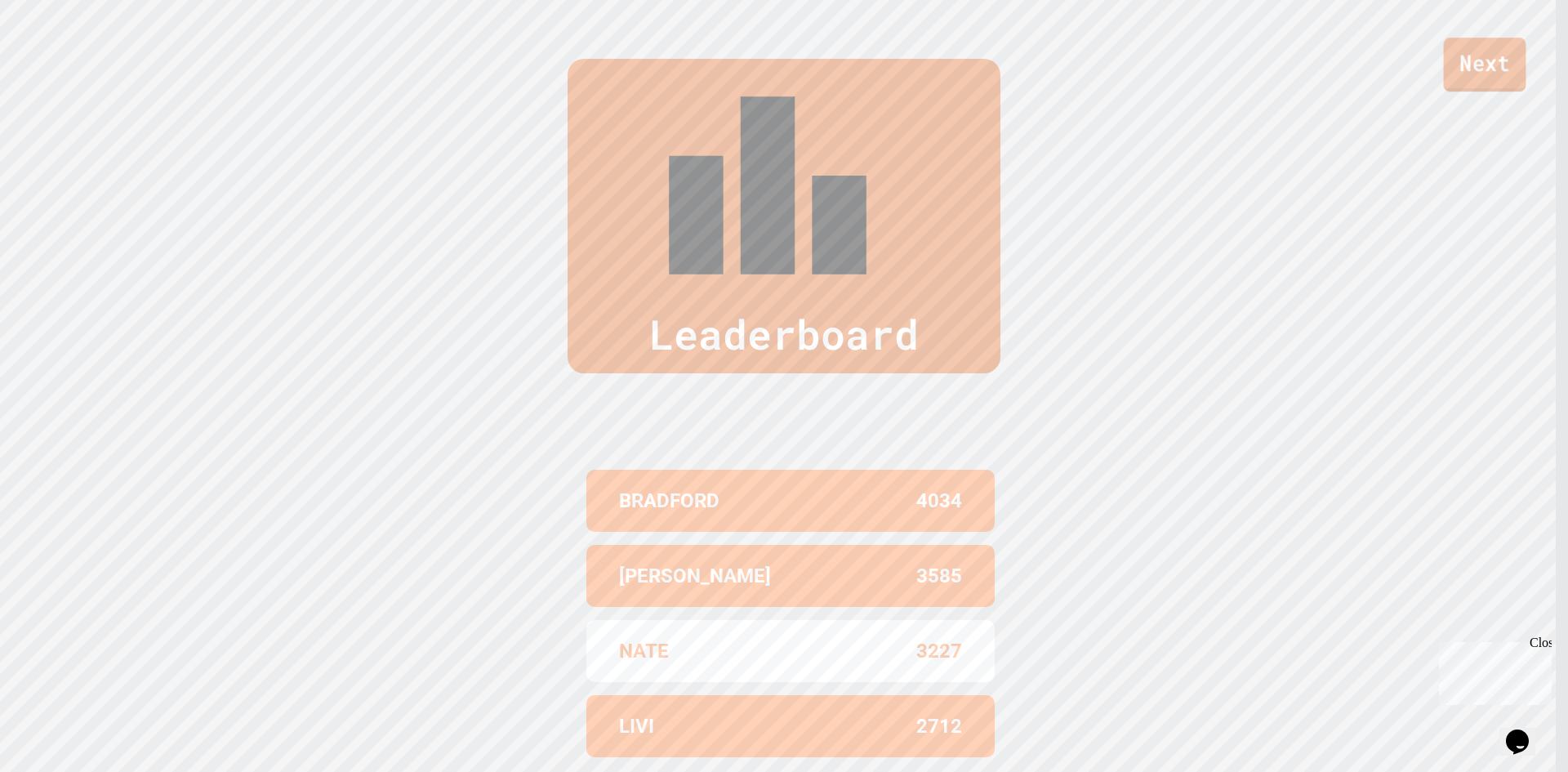
click at [1479, 82] on link "Next" at bounding box center [1485, 64] width 83 height 54
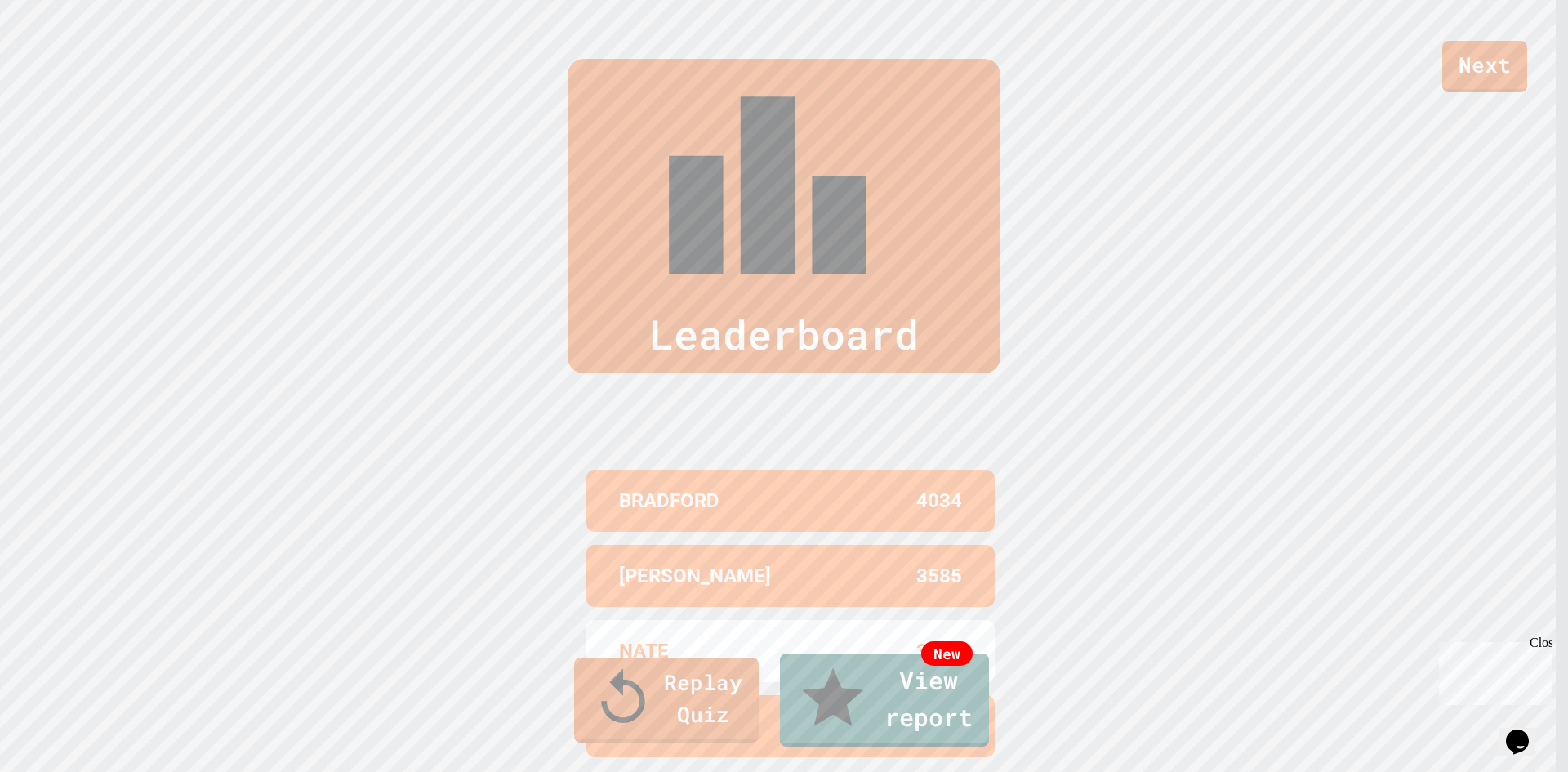
drag, startPoint x: 810, startPoint y: 245, endPoint x: 1256, endPoint y: 240, distance: 446.0
